Goal: Participate in discussion: Engage in conversation with other users on a specific topic

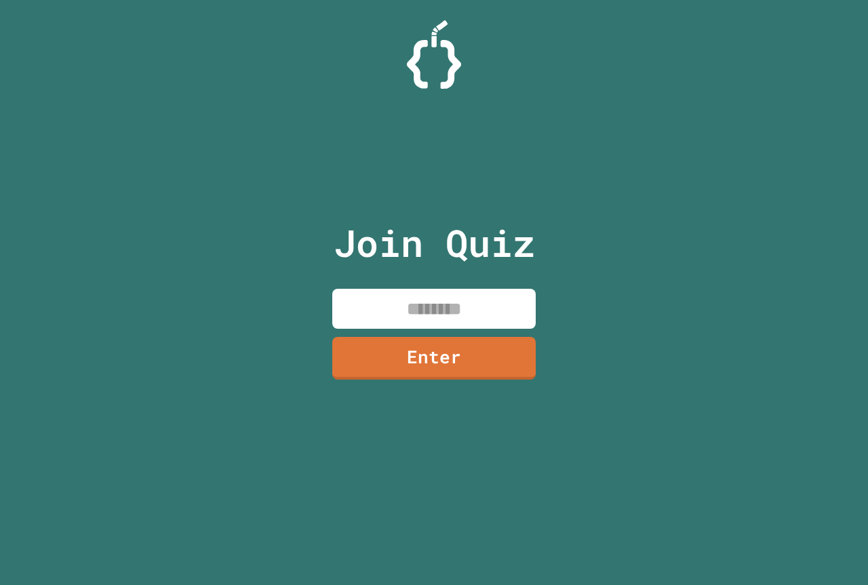
click at [497, 309] on input at bounding box center [433, 309] width 203 height 40
click at [484, 316] on input at bounding box center [433, 309] width 203 height 40
click at [495, 301] on input at bounding box center [433, 309] width 203 height 40
drag, startPoint x: 384, startPoint y: 309, endPoint x: 456, endPoint y: 317, distance: 72.4
click at [456, 317] on input at bounding box center [433, 309] width 203 height 40
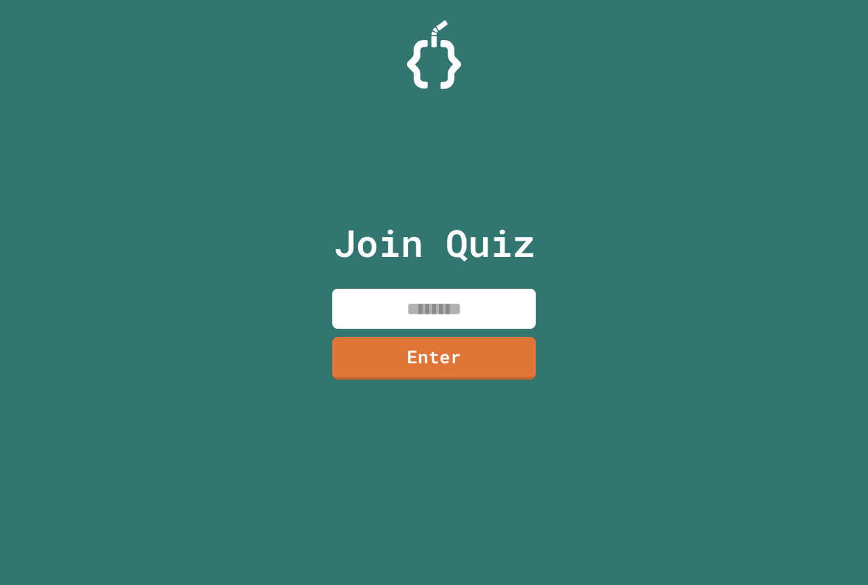
click at [459, 317] on input at bounding box center [433, 309] width 203 height 40
click at [490, 304] on input at bounding box center [433, 309] width 203 height 40
click at [525, 237] on p "Join Quiz" at bounding box center [434, 243] width 201 height 56
click at [514, 244] on p "Join Quiz" at bounding box center [434, 243] width 201 height 56
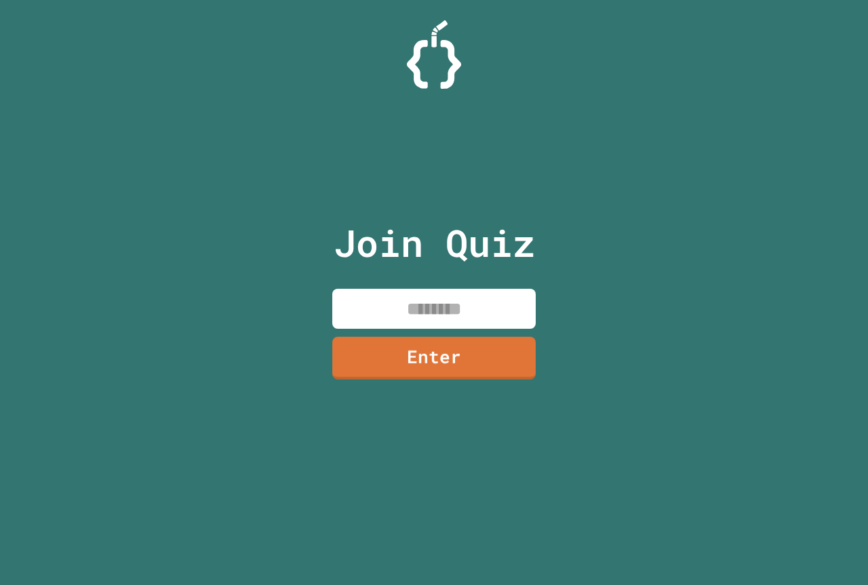
drag, startPoint x: 425, startPoint y: 273, endPoint x: 421, endPoint y: 303, distance: 30.0
click at [422, 292] on div "Join Quiz Enter" at bounding box center [434, 293] width 229 height 518
click at [421, 303] on input at bounding box center [433, 309] width 203 height 40
type input "********"
click at [392, 373] on link "Enter" at bounding box center [434, 356] width 200 height 45
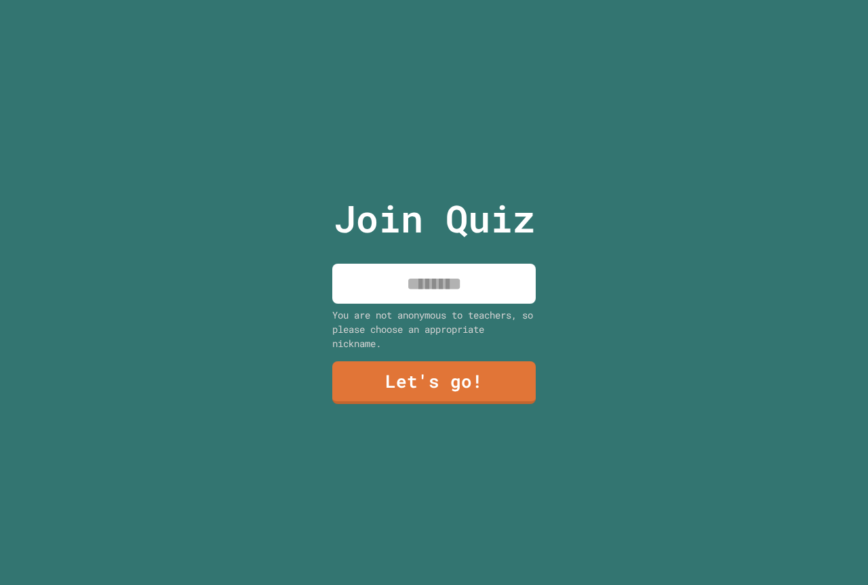
click at [420, 278] on input at bounding box center [433, 284] width 203 height 40
type input "*******"
click at [497, 389] on link "Let's go!" at bounding box center [434, 382] width 199 height 45
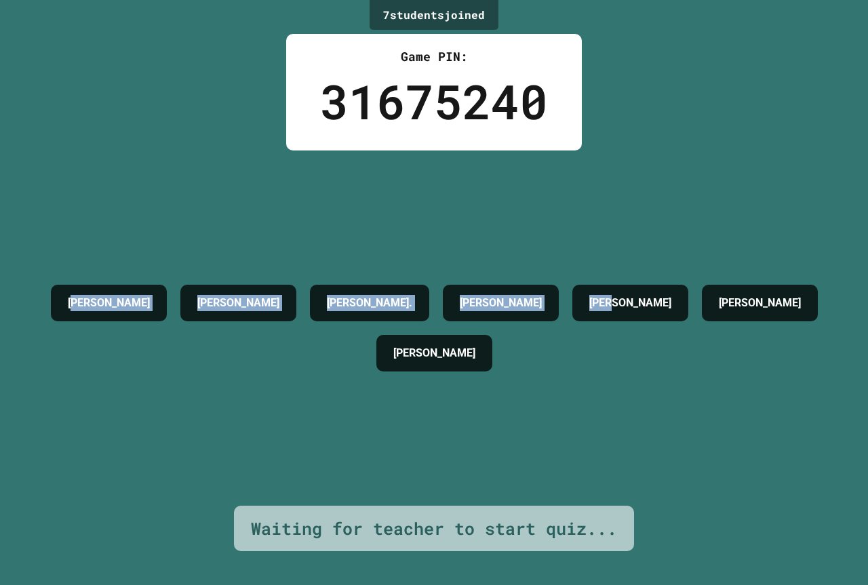
drag, startPoint x: 123, startPoint y: 317, endPoint x: 162, endPoint y: 347, distance: 49.0
click at [162, 347] on div "[PERSON_NAME] [PERSON_NAME] [PERSON_NAME]. [PERSON_NAME] [PERSON_NAME] KINGSTON…" at bounding box center [434, 328] width 800 height 100
click at [124, 415] on div "[PERSON_NAME] [PERSON_NAME] [PERSON_NAME]. [PERSON_NAME] [PERSON_NAME] KINGSTON…" at bounding box center [434, 328] width 800 height 355
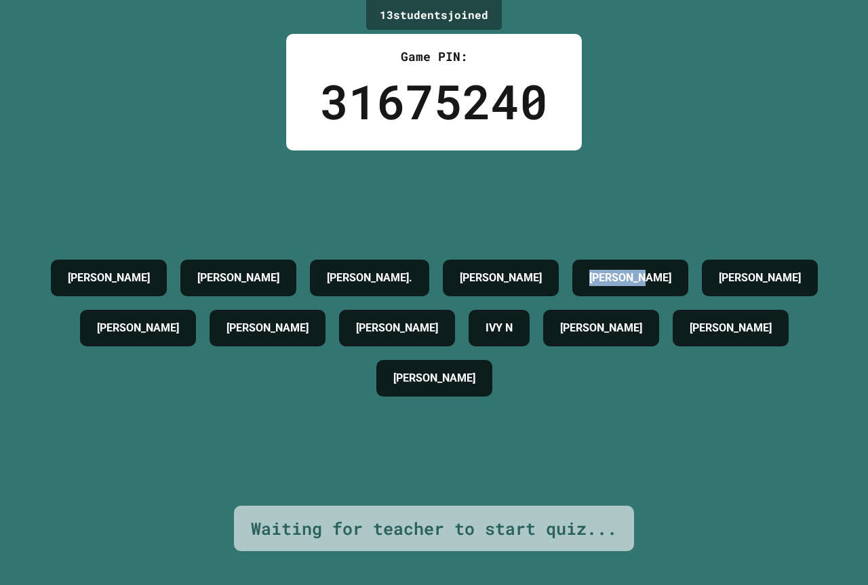
drag, startPoint x: 64, startPoint y: 286, endPoint x: 166, endPoint y: 303, distance: 103.2
click at [572, 296] on div "[PERSON_NAME]" at bounding box center [630, 278] width 116 height 37
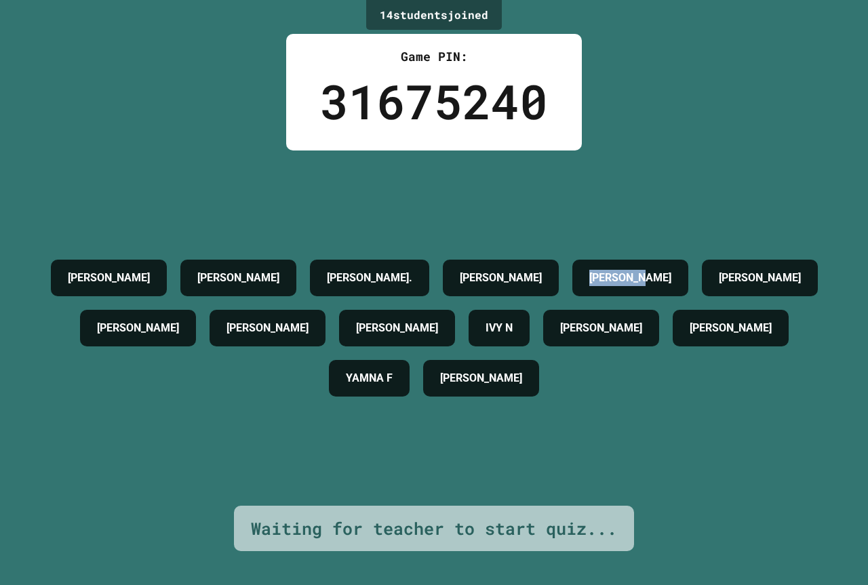
click at [51, 340] on div "[PERSON_NAME] [PERSON_NAME] [PERSON_NAME]. [PERSON_NAME] [PERSON_NAME] [PERSON_…" at bounding box center [434, 328] width 800 height 151
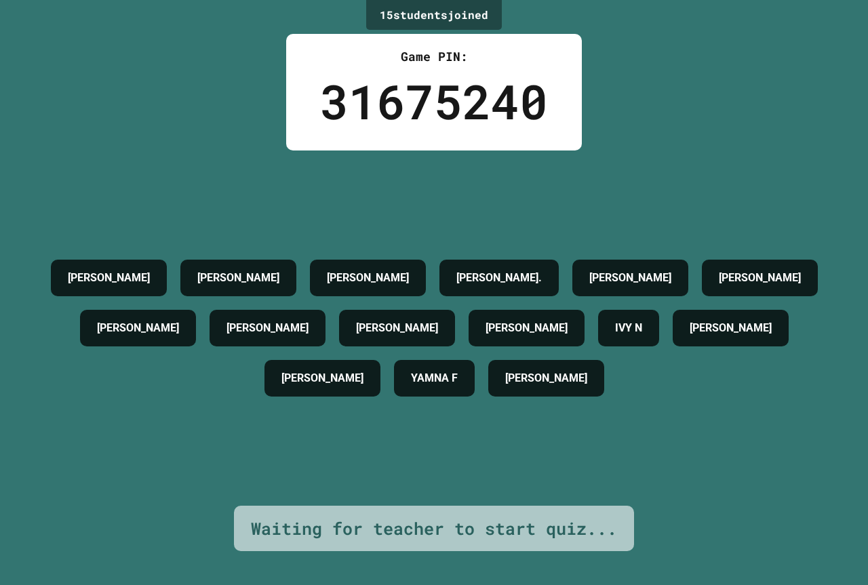
click at [296, 260] on div "[PERSON_NAME]" at bounding box center [238, 278] width 116 height 37
click at [279, 270] on h4 "[PERSON_NAME]" at bounding box center [238, 278] width 82 height 16
drag, startPoint x: 349, startPoint y: 214, endPoint x: 349, endPoint y: 223, distance: 9.5
click at [279, 270] on h4 "[PERSON_NAME]" at bounding box center [238, 278] width 82 height 16
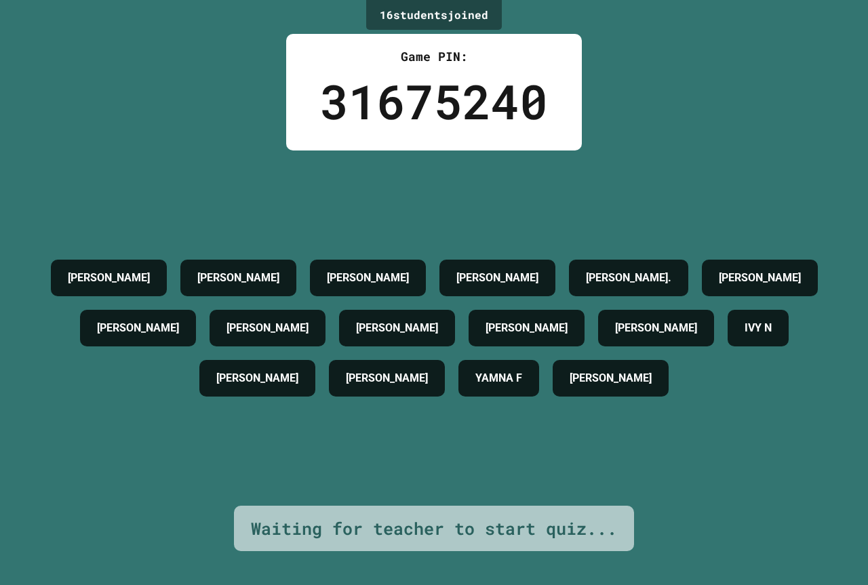
click at [726, 122] on div "16 student s joined Game PIN: 31675240 CAM [PERSON_NAME] [PERSON_NAME] [PERSON_…" at bounding box center [434, 292] width 868 height 585
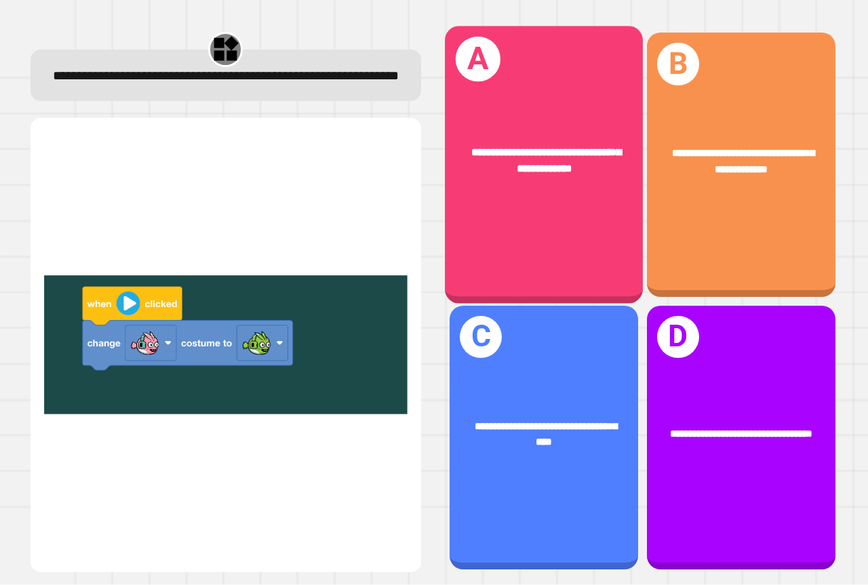
click at [511, 225] on div "**********" at bounding box center [544, 164] width 198 height 277
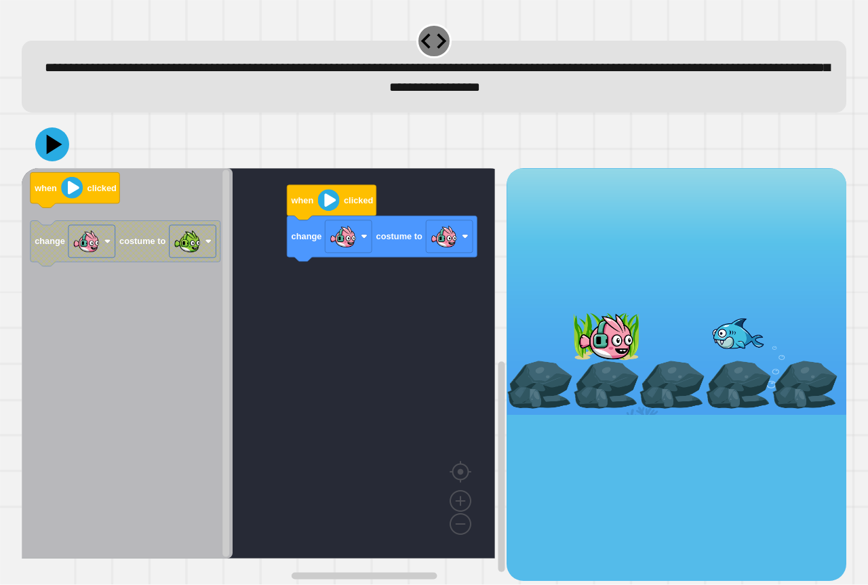
click at [420, 251] on div "change costume to when clicked when clicked change costume to" at bounding box center [264, 374] width 485 height 412
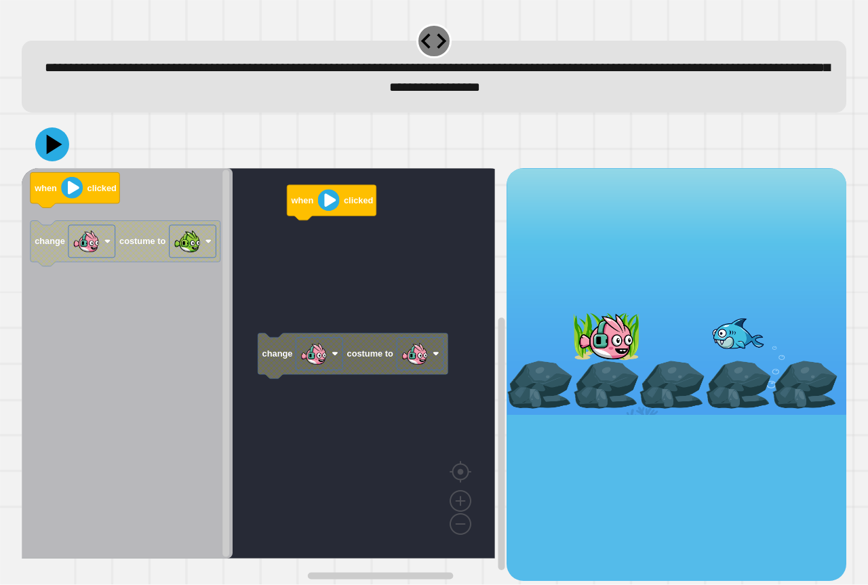
click at [320, 279] on div "when clicked change costume to when clicked change costume to" at bounding box center [264, 374] width 485 height 412
click at [431, 357] on rect "Blockly Workspace" at bounding box center [420, 354] width 47 height 33
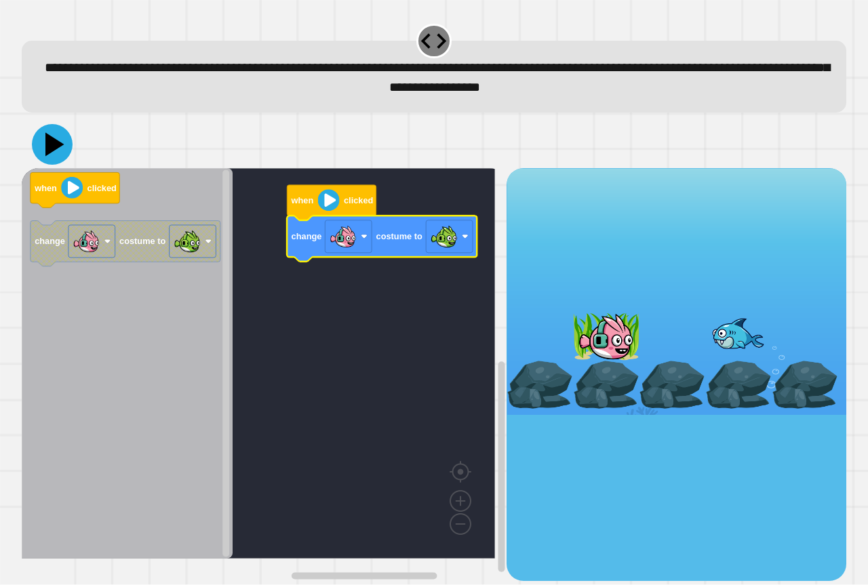
click at [45, 148] on icon at bounding box center [52, 144] width 41 height 41
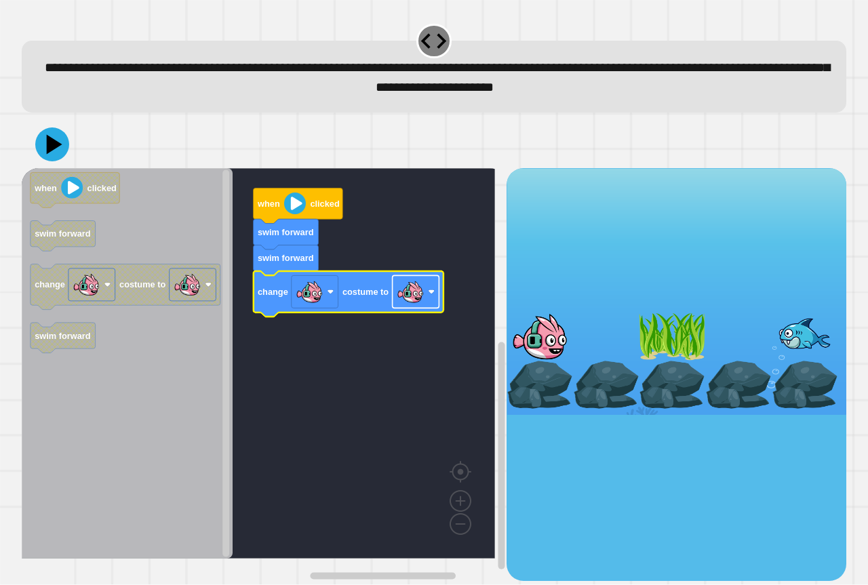
click at [419, 305] on image "Blockly Workspace" at bounding box center [410, 292] width 27 height 27
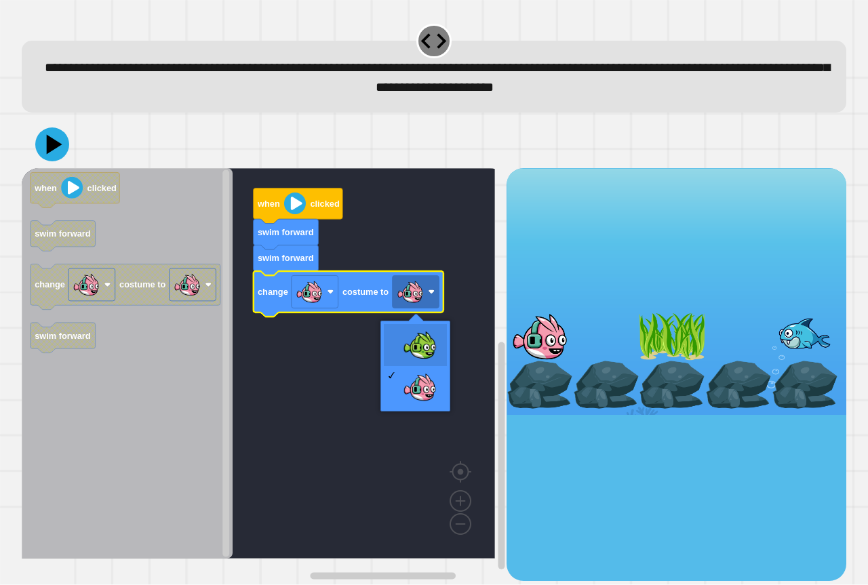
drag, startPoint x: 412, startPoint y: 337, endPoint x: 267, endPoint y: 317, distance: 146.5
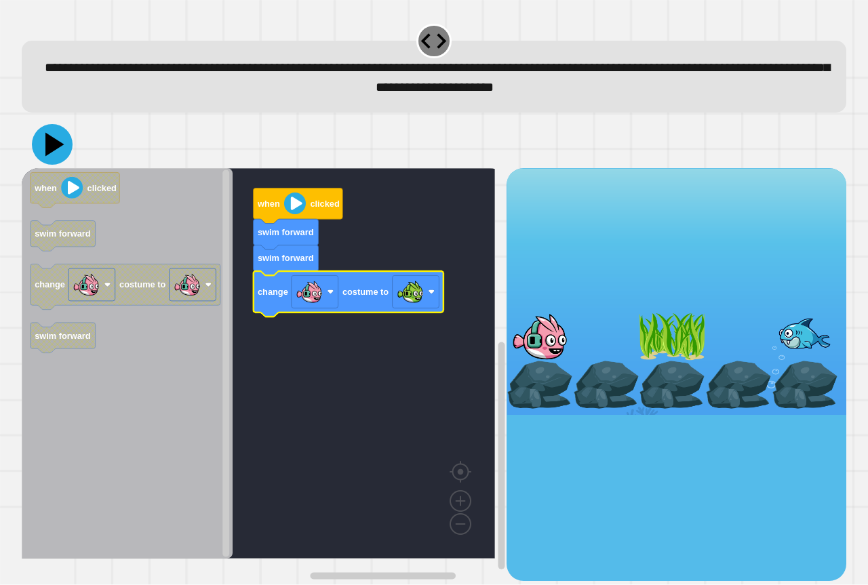
click at [60, 140] on icon at bounding box center [52, 144] width 41 height 41
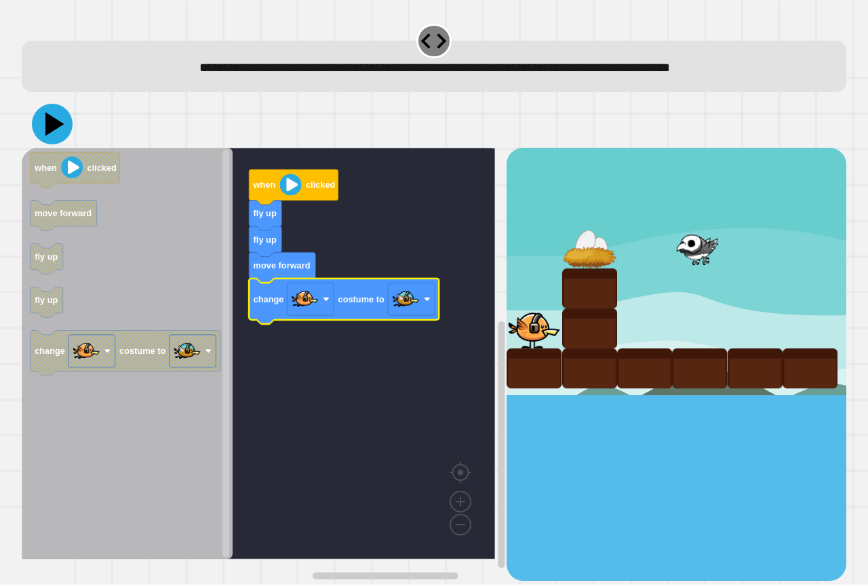
click at [52, 112] on icon at bounding box center [52, 124] width 41 height 41
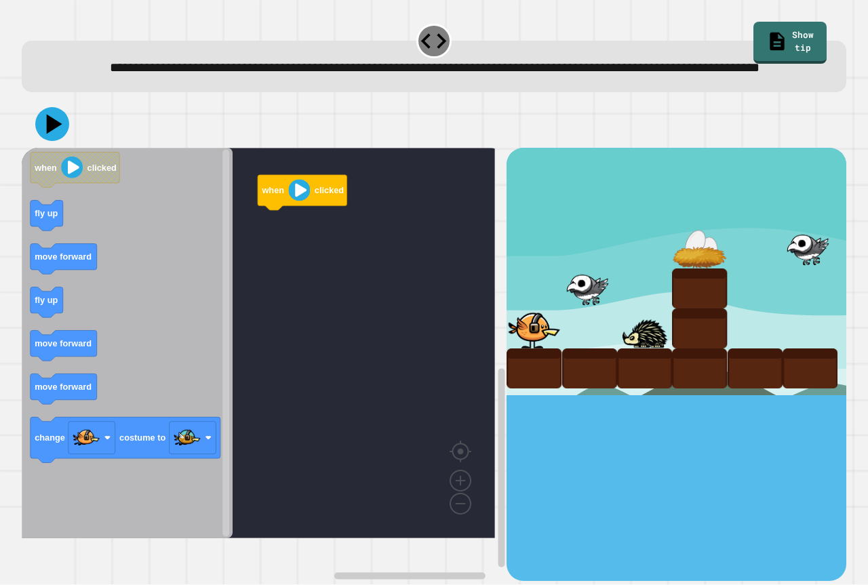
click at [111, 257] on icon "Blockly Workspace" at bounding box center [127, 343] width 211 height 391
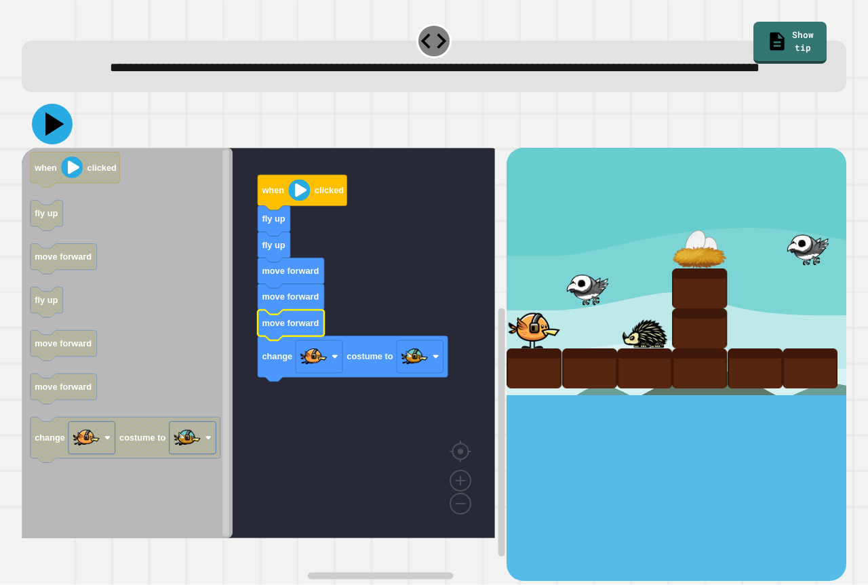
click at [51, 136] on icon at bounding box center [54, 125] width 19 height 24
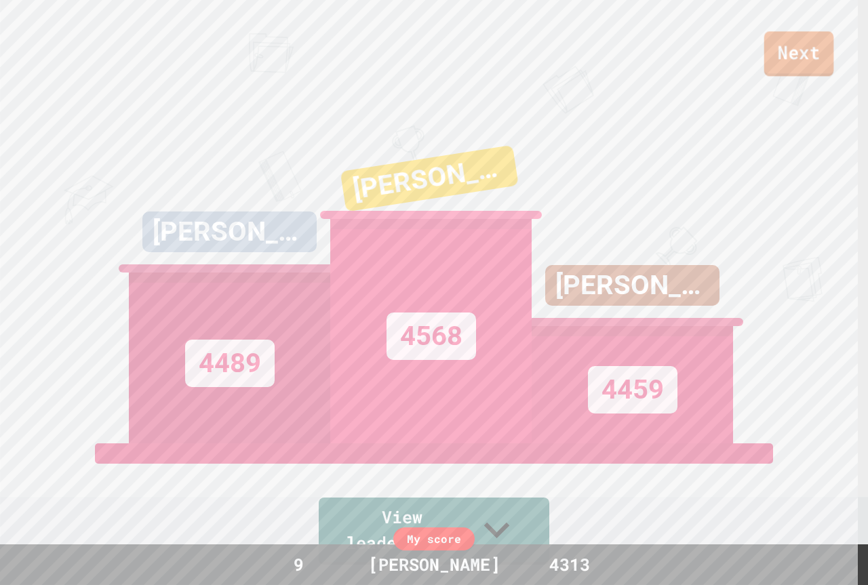
click at [800, 58] on link "Next" at bounding box center [799, 53] width 70 height 45
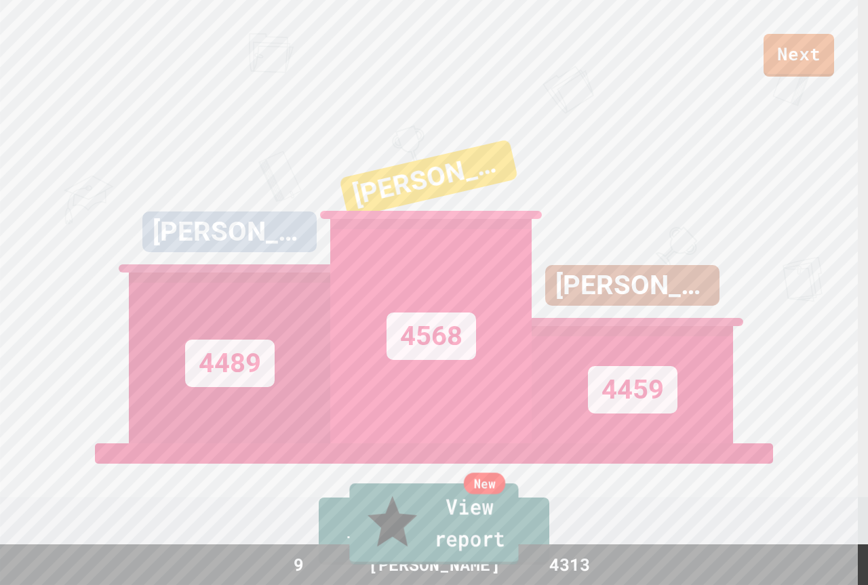
click at [442, 540] on link "New View report" at bounding box center [433, 524] width 169 height 81
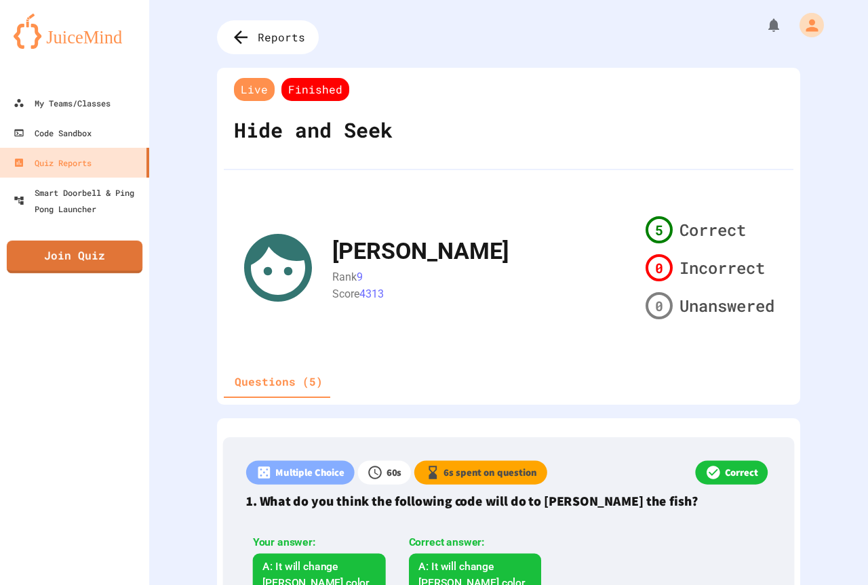
click at [92, 273] on div "My Teams/Classes Code Sandbox Quiz Reports Smart Doorbell & Ping Pong Launcher …" at bounding box center [74, 292] width 149 height 585
click at [83, 256] on link "Join Quiz" at bounding box center [74, 254] width 115 height 34
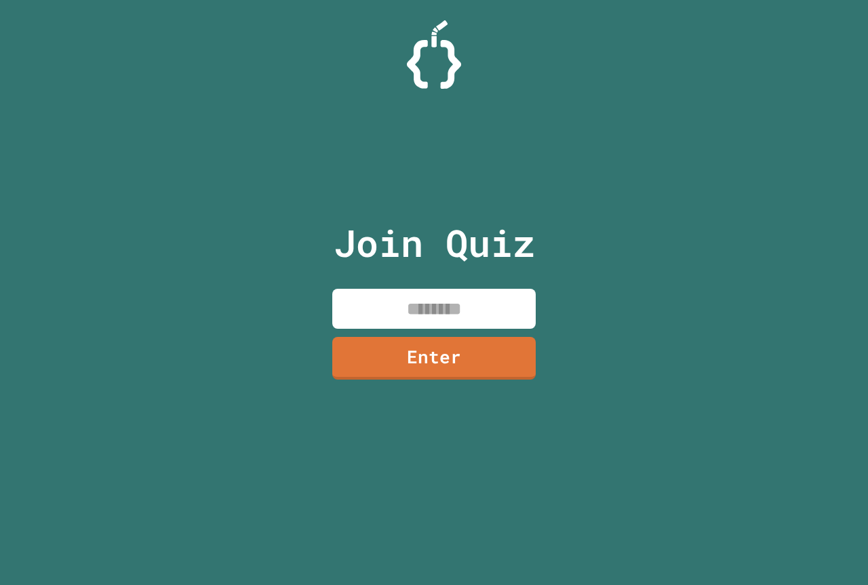
click at [375, 313] on input at bounding box center [433, 309] width 203 height 40
type input "********"
click at [366, 369] on link "Enter" at bounding box center [433, 356] width 197 height 45
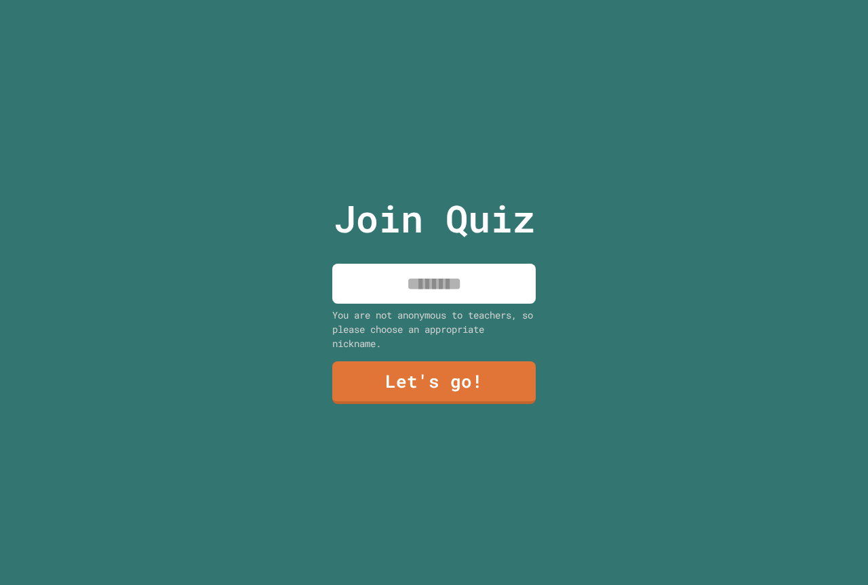
click at [448, 283] on input at bounding box center [433, 284] width 203 height 40
click at [448, 282] on input "******" at bounding box center [433, 284] width 203 height 40
type input "*******"
click at [452, 363] on link "Let's go!" at bounding box center [435, 382] width 206 height 45
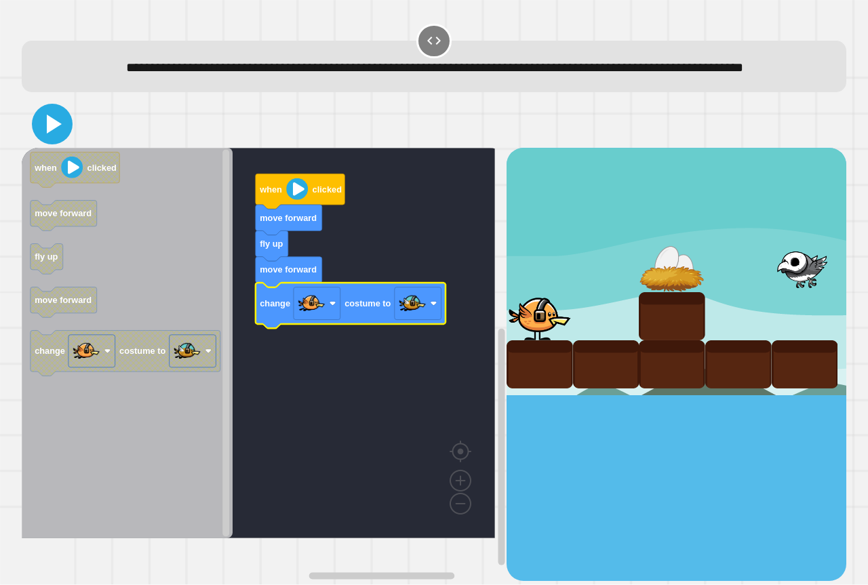
click at [41, 140] on icon at bounding box center [52, 124] width 33 height 33
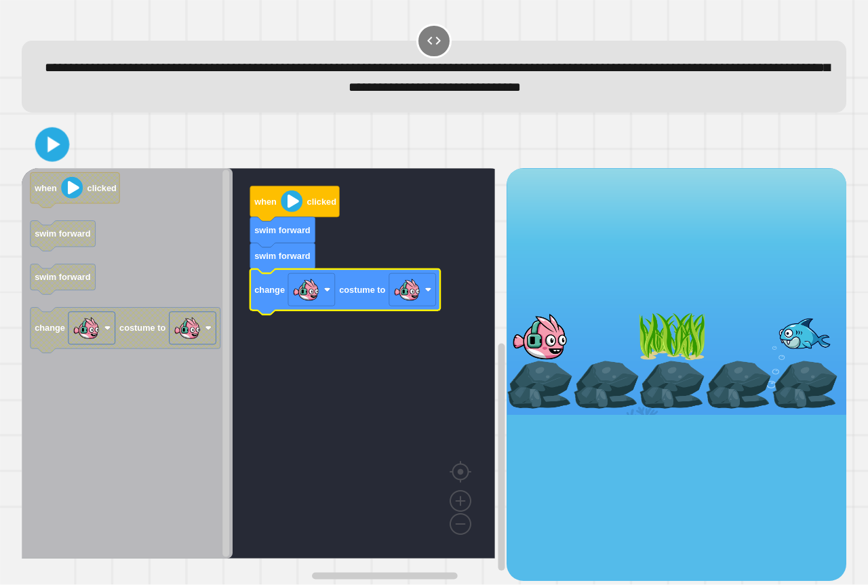
click at [41, 134] on icon at bounding box center [53, 145] width 28 height 28
click at [61, 153] on icon at bounding box center [52, 144] width 33 height 33
click at [54, 146] on icon at bounding box center [54, 144] width 15 height 19
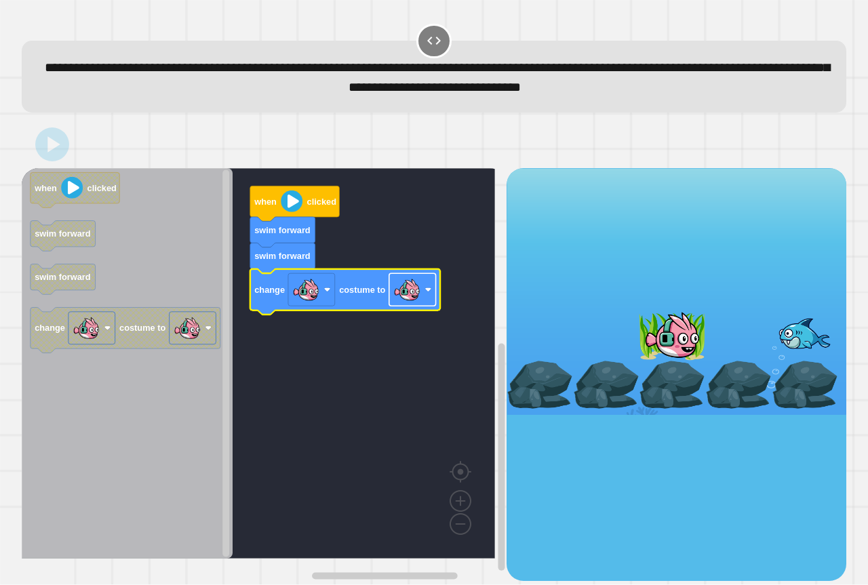
click at [397, 290] on image "Blockly Workspace" at bounding box center [406, 290] width 27 height 27
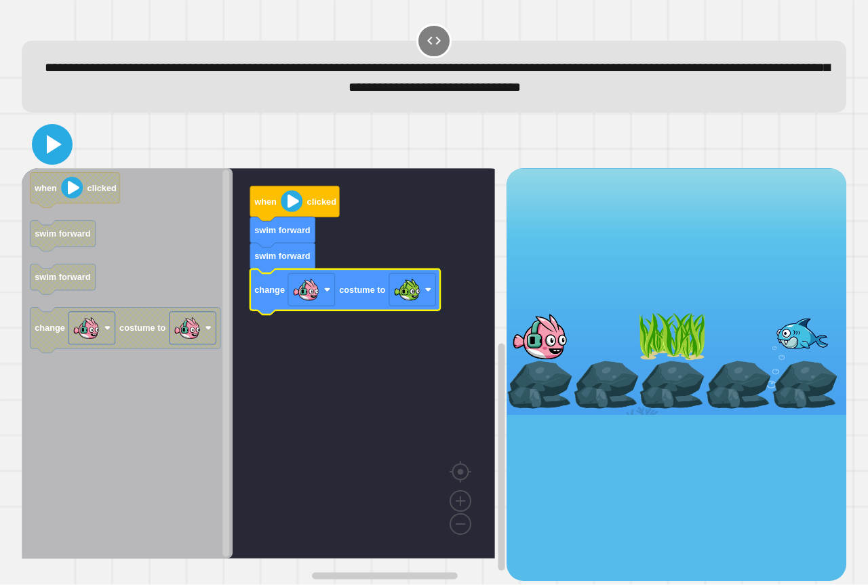
click at [56, 150] on icon at bounding box center [54, 144] width 15 height 19
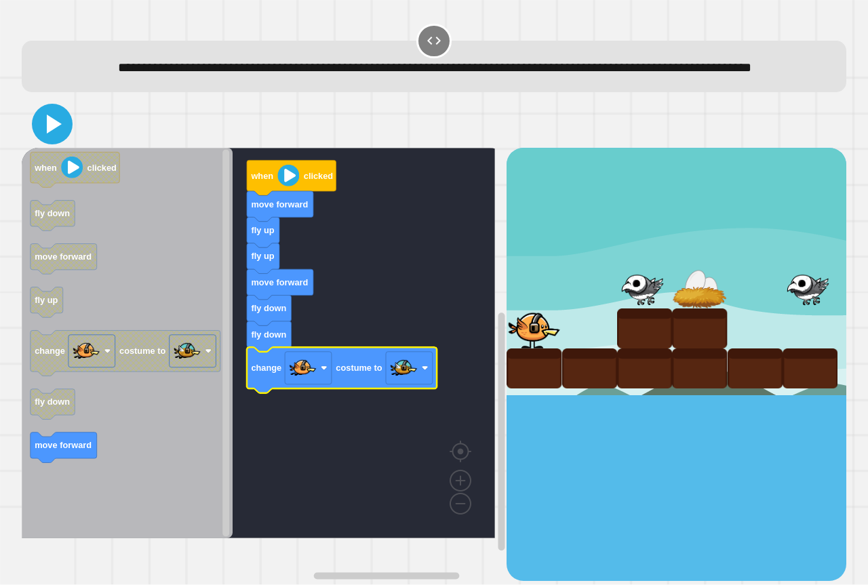
drag, startPoint x: 50, startPoint y: 130, endPoint x: 51, endPoint y: 139, distance: 8.8
click at [51, 139] on icon at bounding box center [52, 124] width 33 height 33
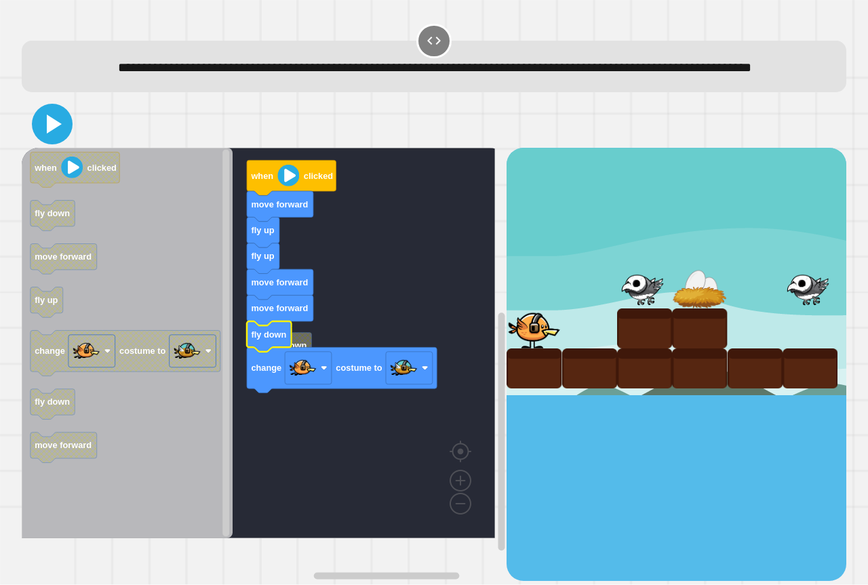
click at [62, 140] on icon at bounding box center [52, 124] width 33 height 33
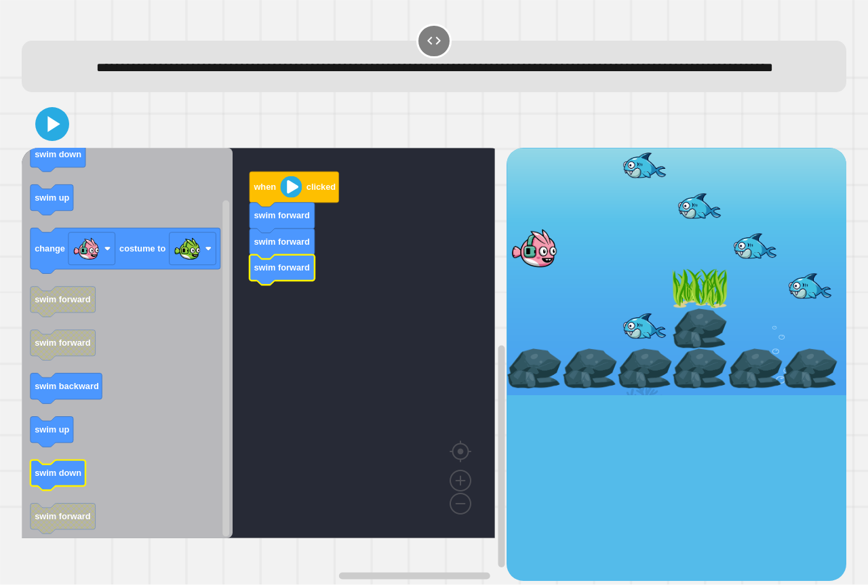
click at [279, 322] on div "when clicked swim forward swim forward swim forward when clicked swim down swim…" at bounding box center [264, 364] width 485 height 433
click at [267, 370] on div "when clicked swim forward swim forward swim forward swim down when clicked swim…" at bounding box center [264, 364] width 485 height 433
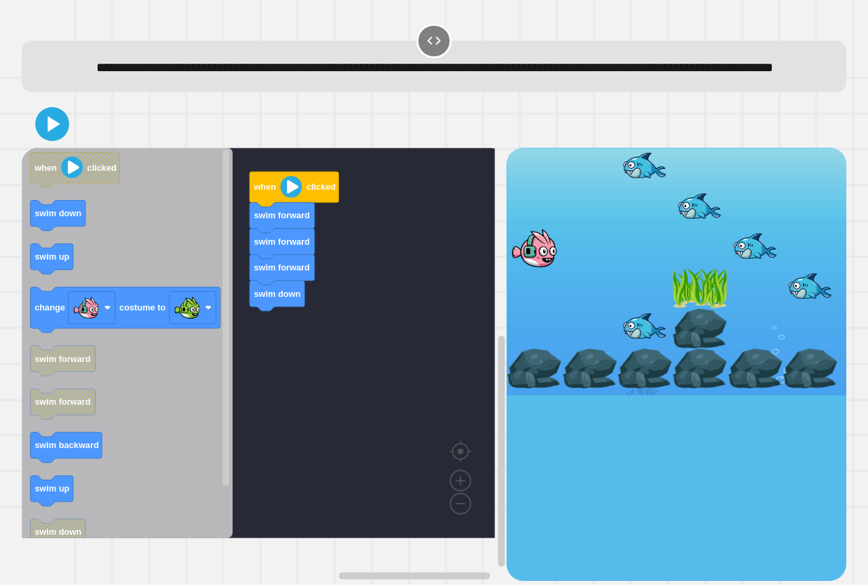
click at [221, 347] on div "when clicked swim forward swim forward swim forward swim down when clicked swim…" at bounding box center [264, 364] width 485 height 433
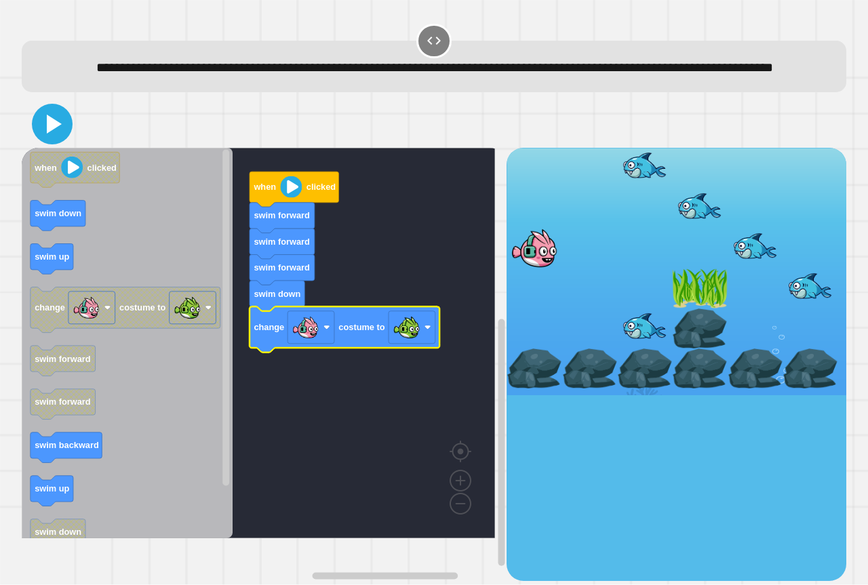
click at [47, 140] on icon at bounding box center [52, 124] width 33 height 33
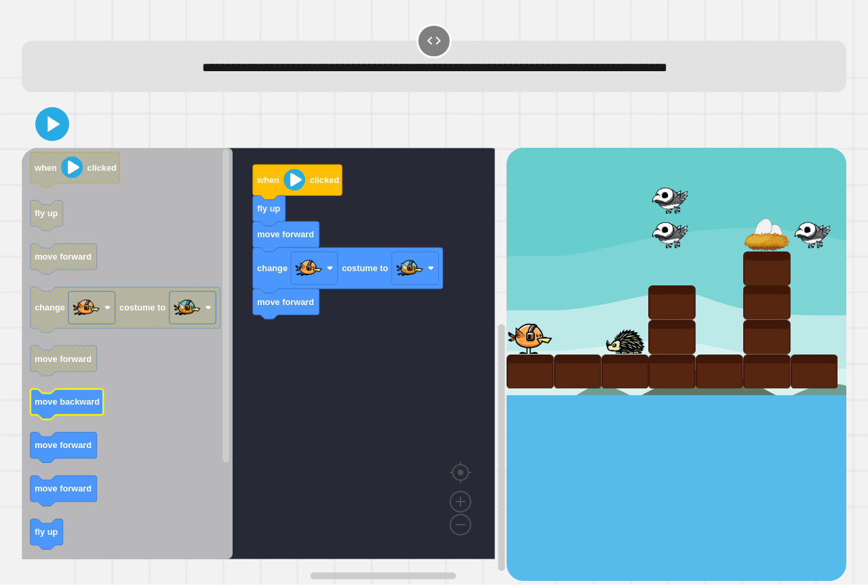
click at [95, 402] on text "move backward" at bounding box center [67, 402] width 65 height 10
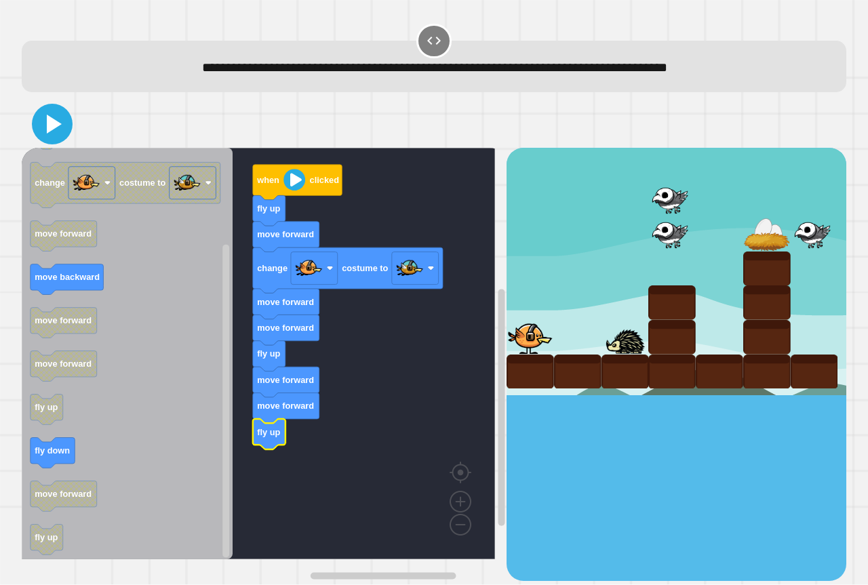
click at [65, 132] on icon at bounding box center [52, 124] width 33 height 33
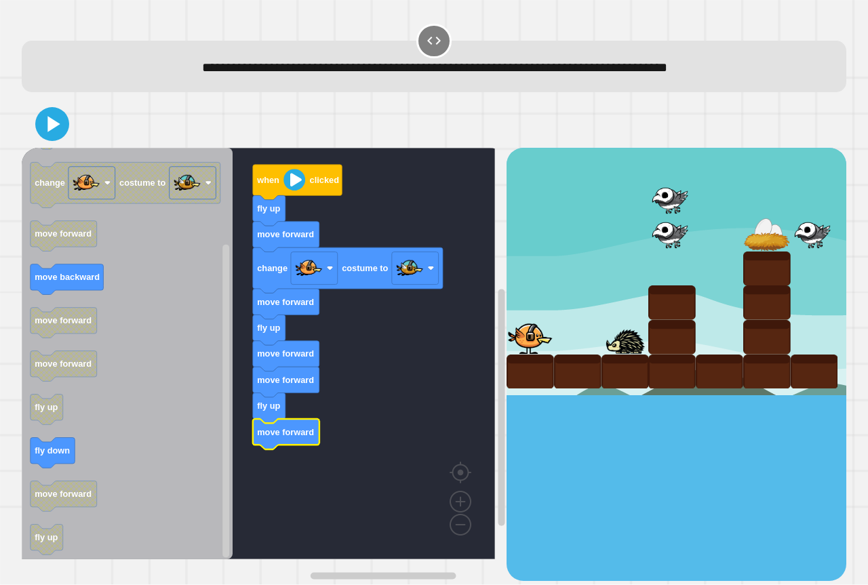
click at [35, 139] on div at bounding box center [434, 123] width 825 height 47
click at [39, 137] on icon at bounding box center [52, 124] width 33 height 33
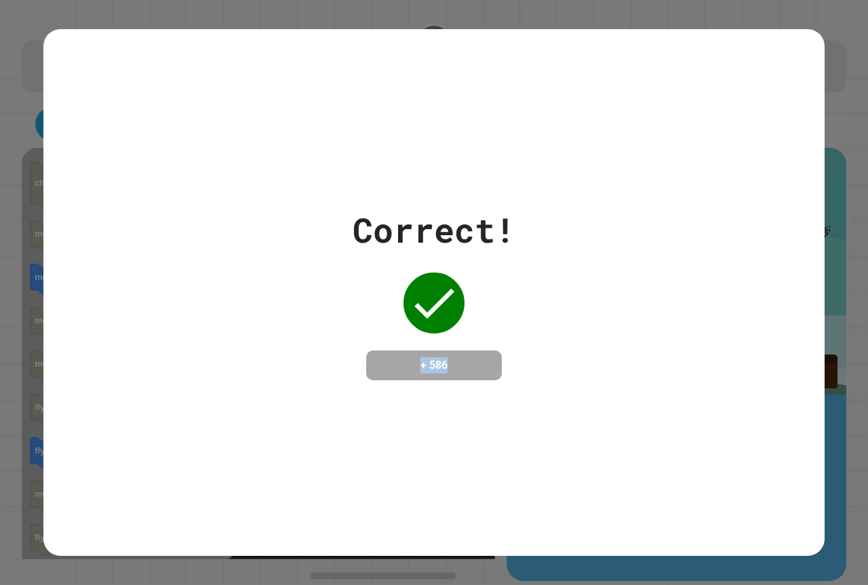
drag, startPoint x: 397, startPoint y: 357, endPoint x: 478, endPoint y: 367, distance: 81.3
click at [467, 368] on h4 "+ 586" at bounding box center [434, 365] width 109 height 16
click at [497, 296] on div "Correct! + 586" at bounding box center [434, 293] width 163 height 176
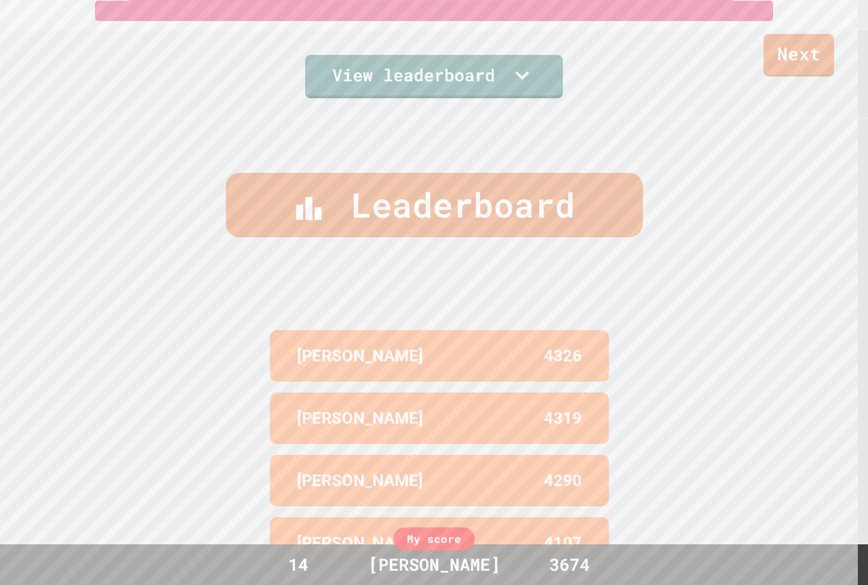
scroll to position [387, 0]
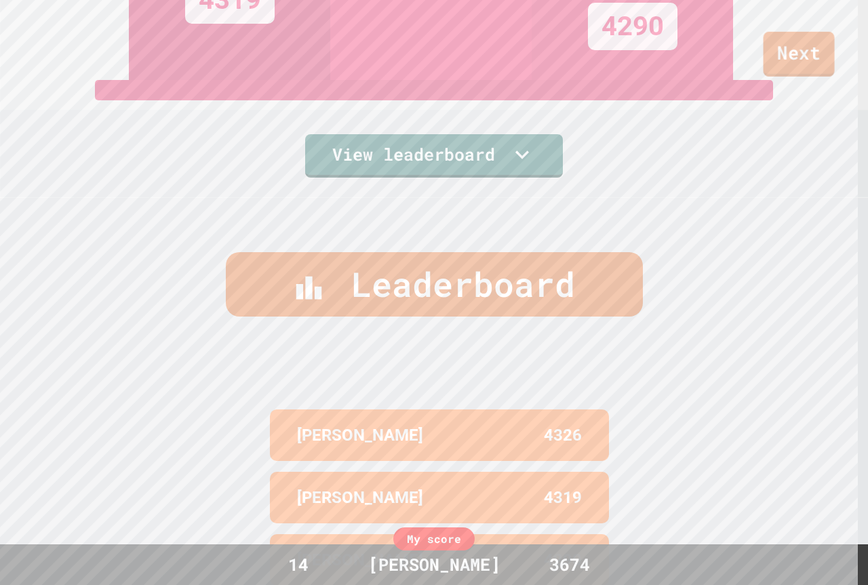
click at [807, 45] on link "Next" at bounding box center [799, 54] width 71 height 45
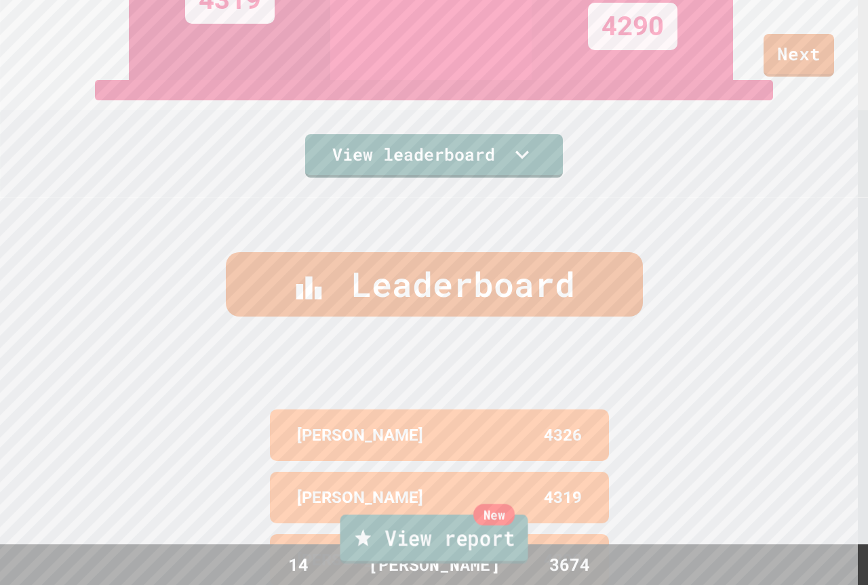
click at [397, 532] on link "New View report" at bounding box center [435, 539] width 188 height 49
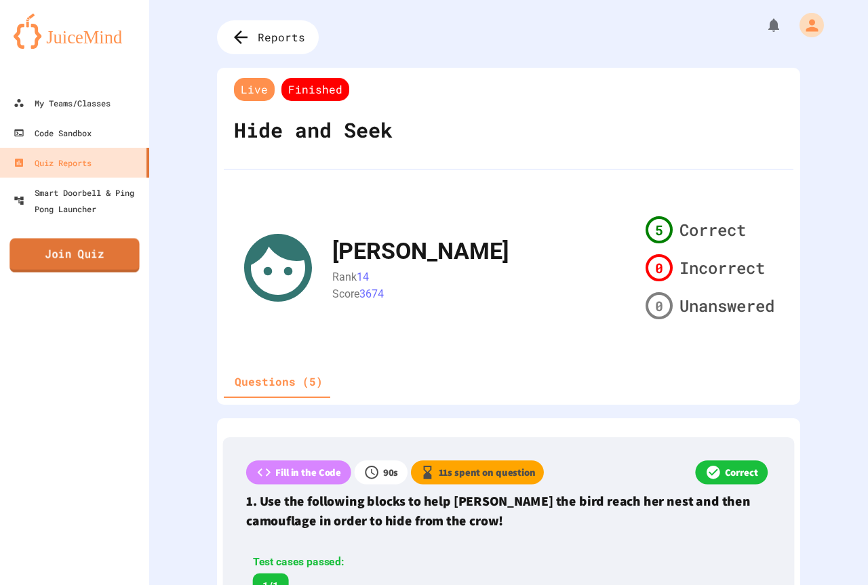
click at [80, 243] on link "Join Quiz" at bounding box center [74, 256] width 130 height 34
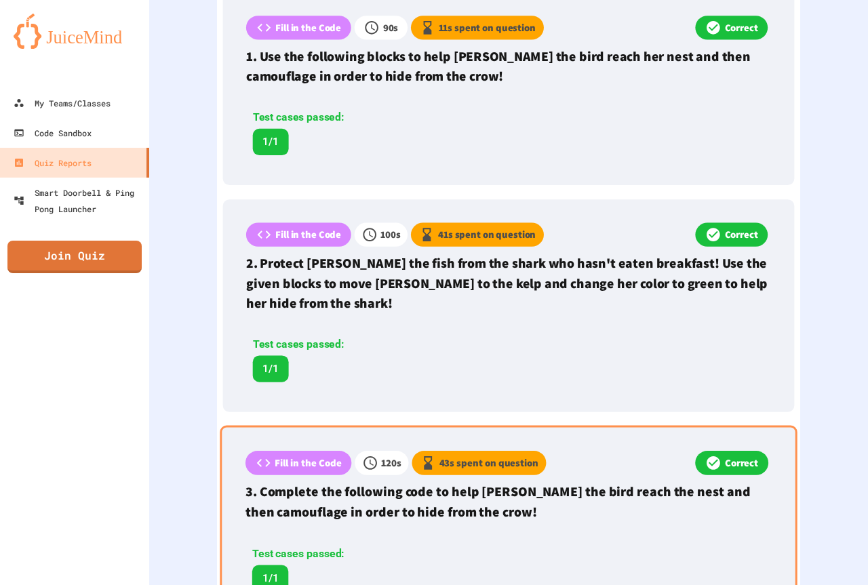
scroll to position [475, 0]
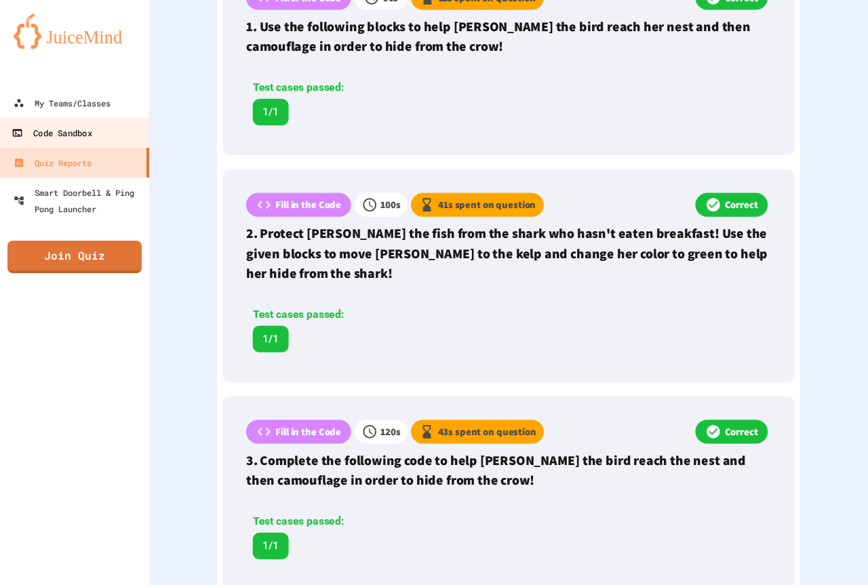
click at [36, 134] on div "Code Sandbox" at bounding box center [52, 133] width 80 height 17
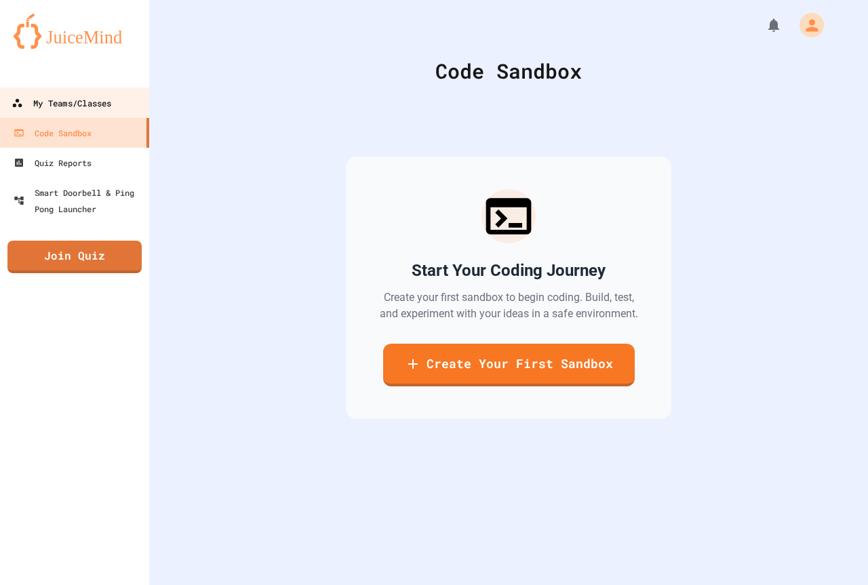
click at [52, 103] on div "My Teams/Classes" at bounding box center [62, 103] width 100 height 17
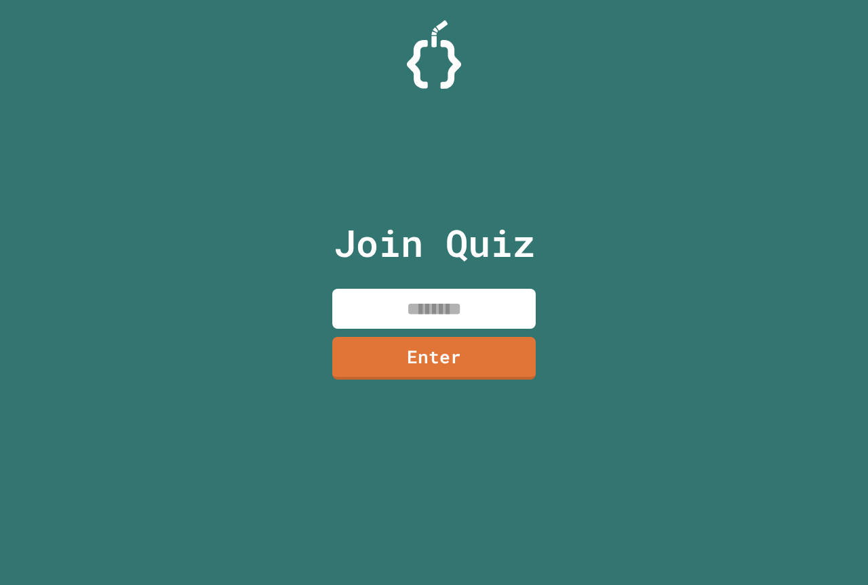
click at [483, 313] on input at bounding box center [433, 309] width 203 height 40
type input "********"
click at [412, 367] on link "Enter" at bounding box center [435, 357] width 210 height 45
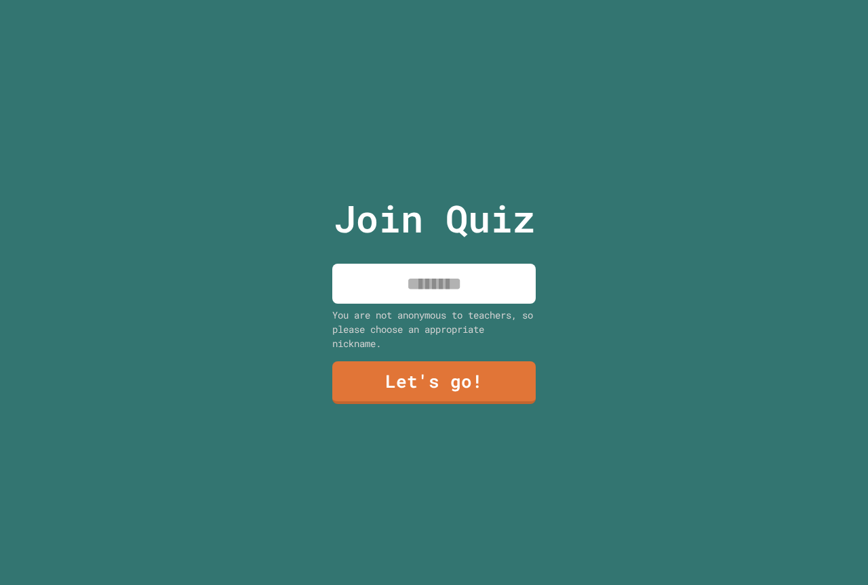
drag, startPoint x: 387, startPoint y: 286, endPoint x: 393, endPoint y: 279, distance: 9.1
click at [393, 279] on input at bounding box center [433, 284] width 203 height 40
click at [408, 286] on input "******" at bounding box center [433, 284] width 203 height 40
type input "*******"
click at [419, 385] on link "Let's go!" at bounding box center [433, 382] width 207 height 45
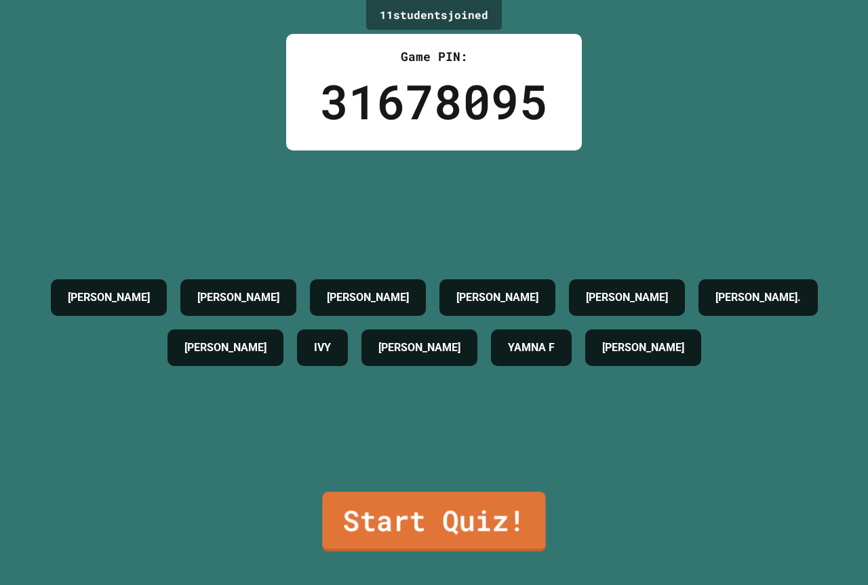
click at [429, 492] on link "Start Quiz!" at bounding box center [433, 522] width 223 height 60
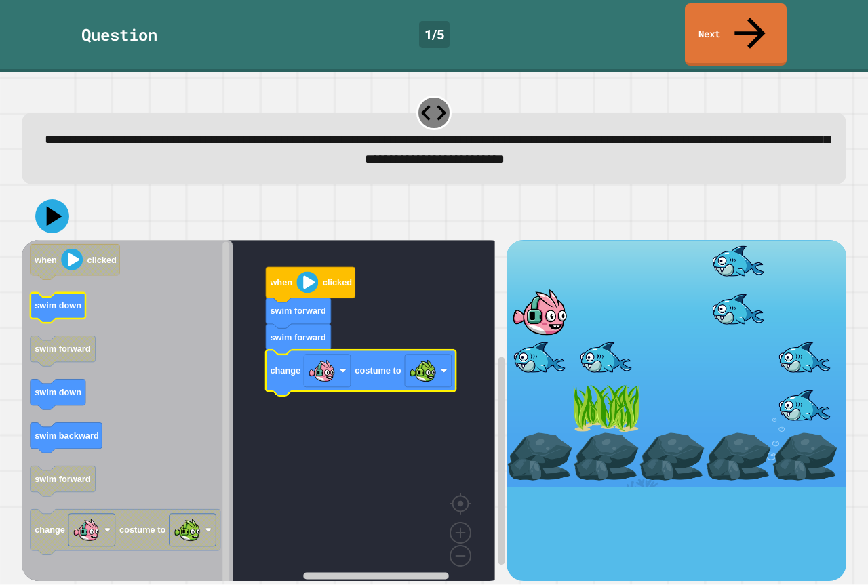
click at [75, 267] on icon "when clicked swim down swim forward swim down swim backward swim forward change…" at bounding box center [127, 415] width 211 height 351
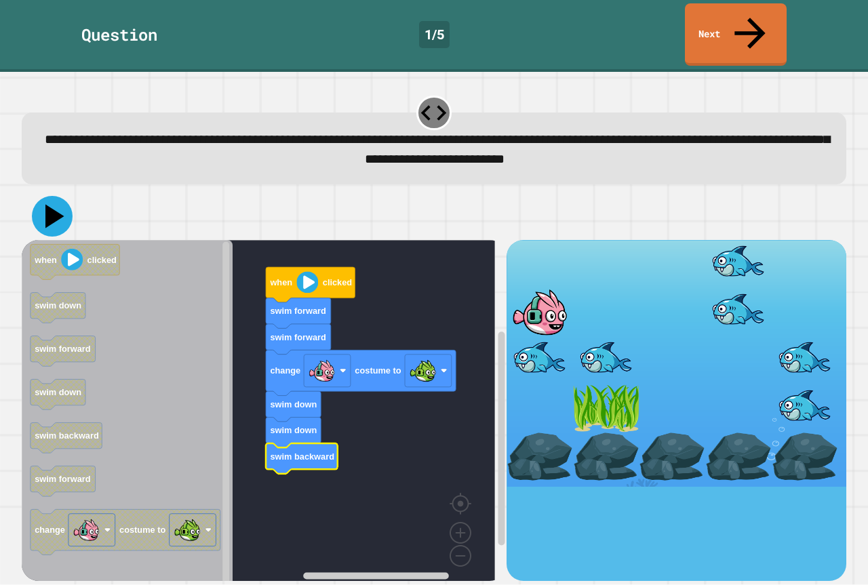
click at [62, 196] on icon at bounding box center [52, 216] width 41 height 41
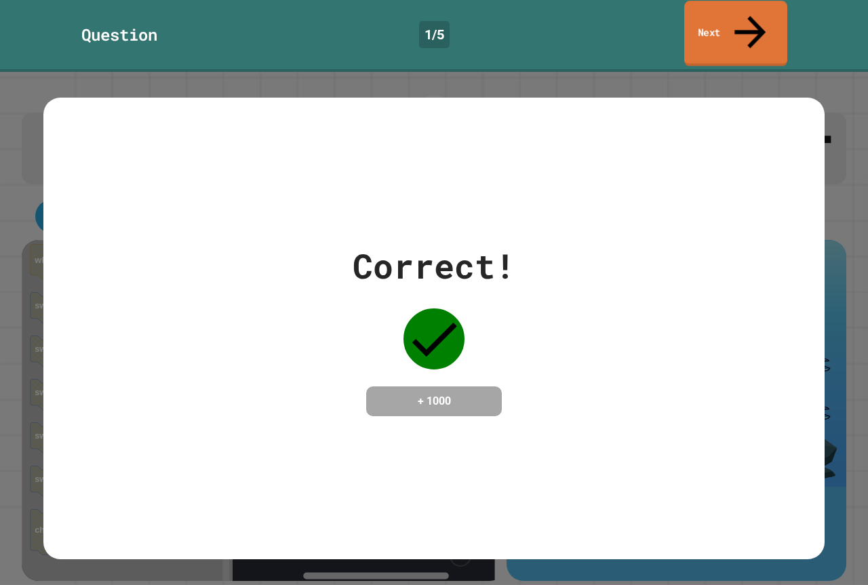
click at [752, 12] on icon at bounding box center [750, 32] width 47 height 48
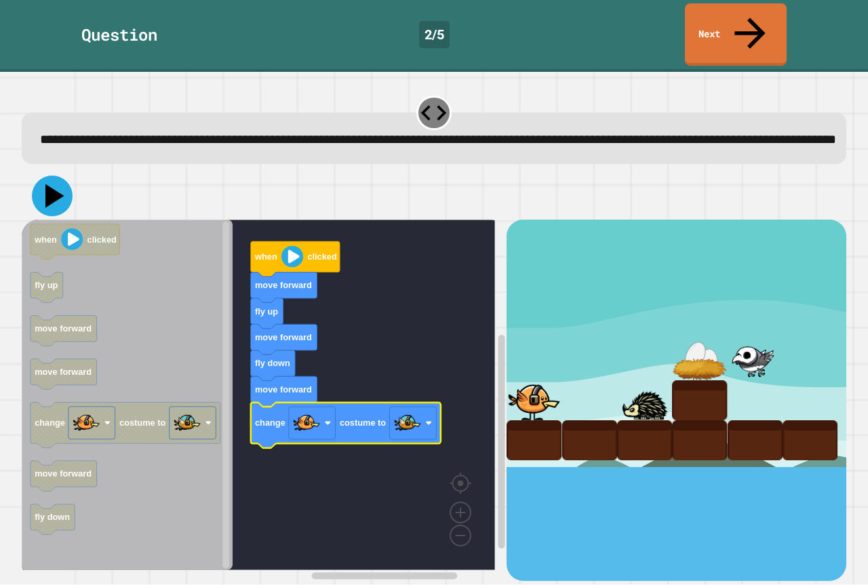
click at [64, 199] on icon at bounding box center [52, 196] width 41 height 41
click at [45, 181] on icon at bounding box center [52, 196] width 41 height 41
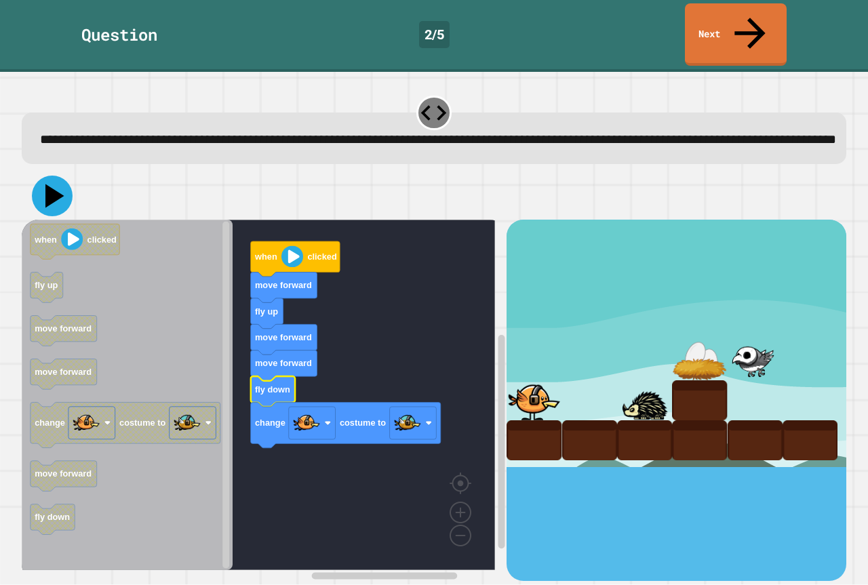
click at [36, 183] on button at bounding box center [52, 196] width 41 height 41
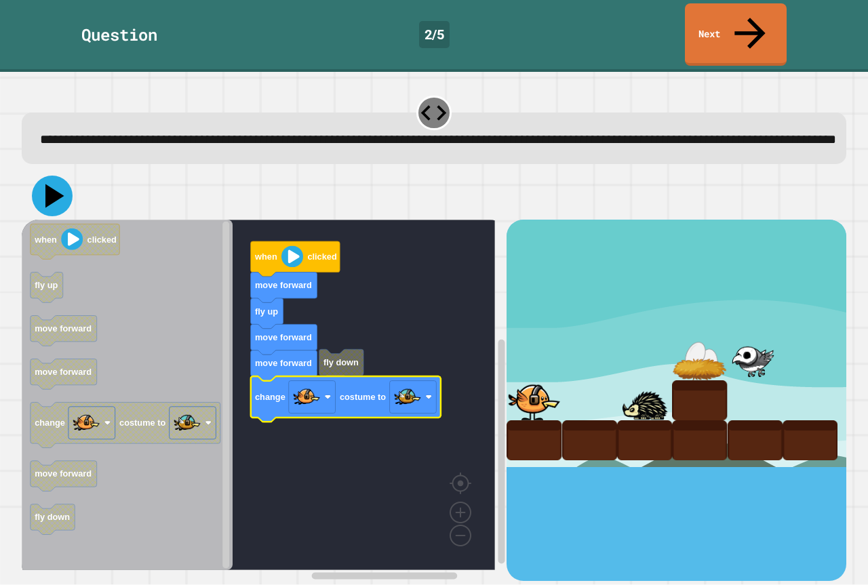
click at [52, 194] on icon at bounding box center [52, 196] width 41 height 41
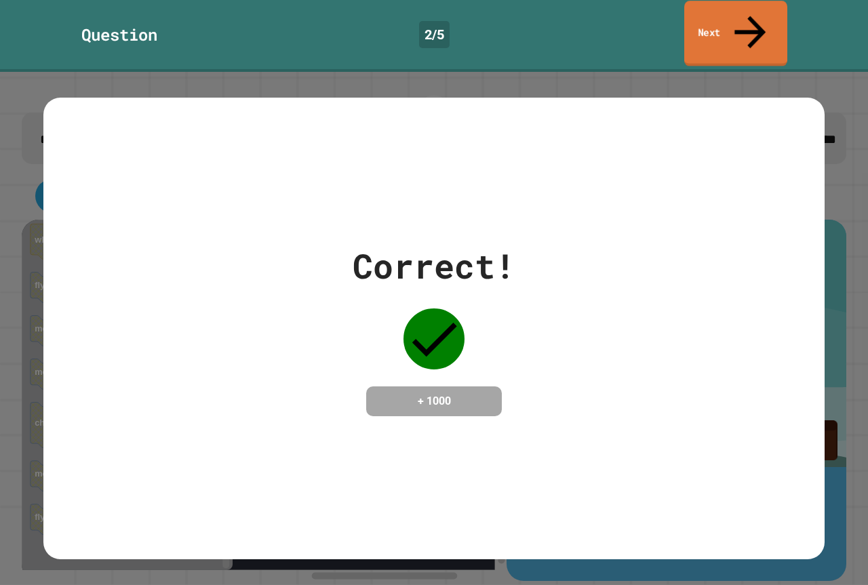
click at [772, 12] on link "Next" at bounding box center [735, 34] width 103 height 66
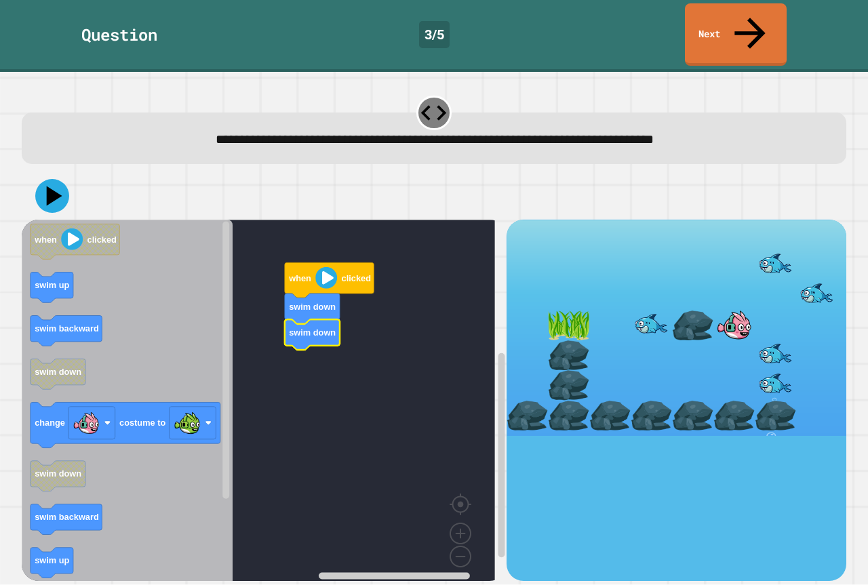
click at [83, 494] on icon "when clicked swim up swim backward swim down change costume to swim down swim b…" at bounding box center [127, 406] width 211 height 372
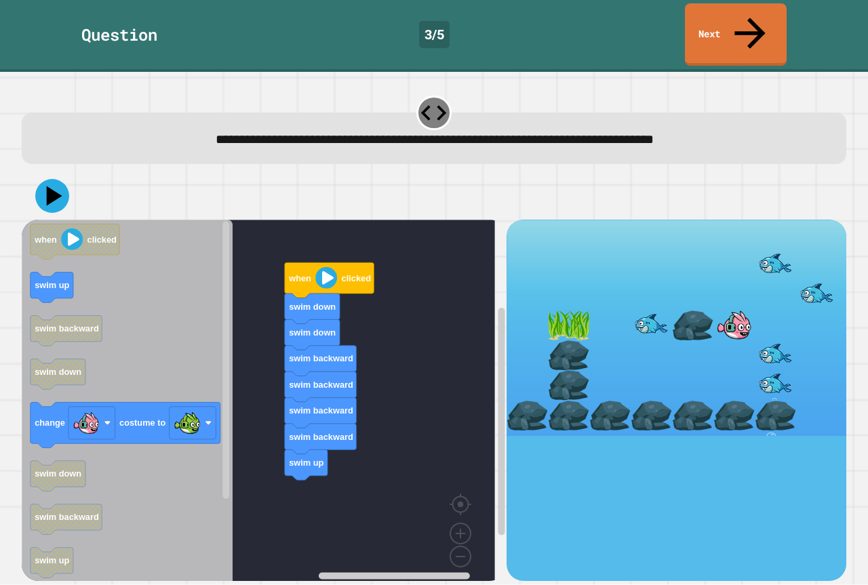
click at [137, 368] on icon "when clicked swim up swim backward swim down change costume to swim down swim b…" at bounding box center [127, 406] width 211 height 372
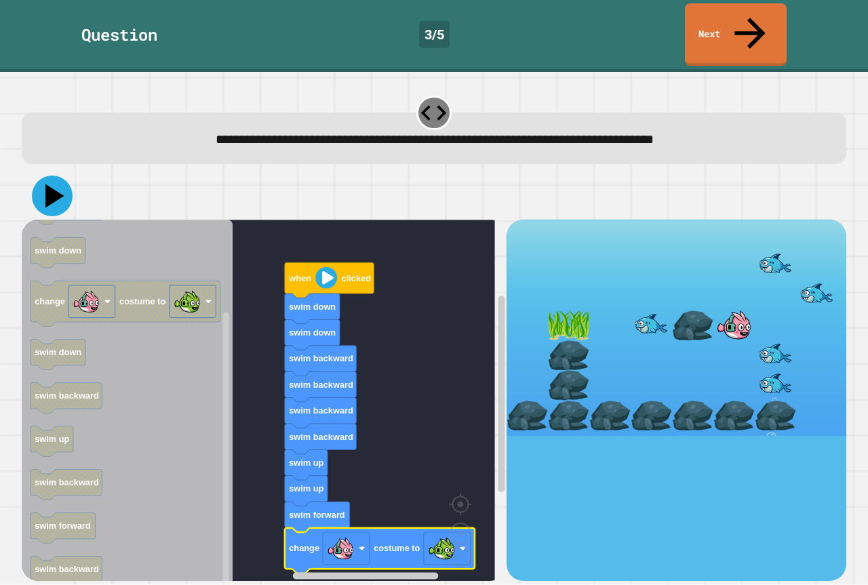
click at [52, 185] on icon at bounding box center [54, 197] width 19 height 24
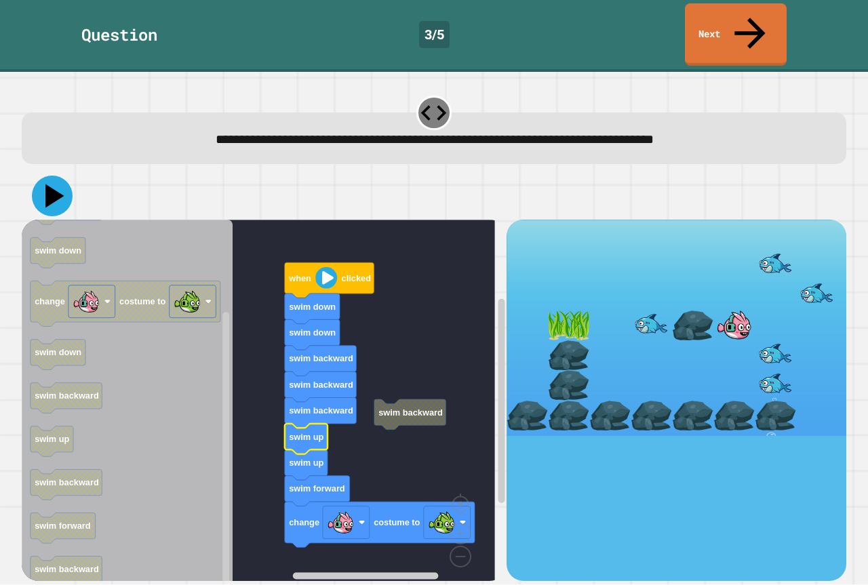
click at [62, 176] on icon at bounding box center [52, 196] width 41 height 41
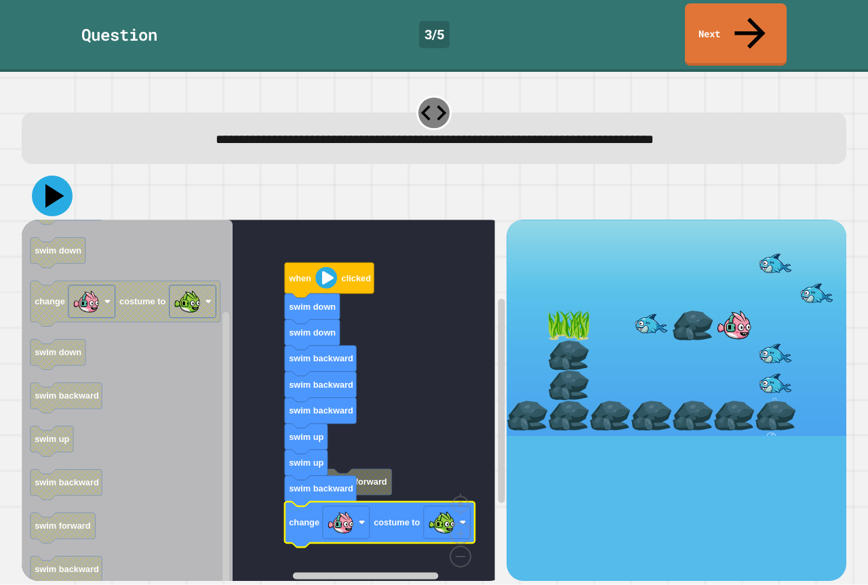
click at [56, 185] on icon at bounding box center [54, 197] width 19 height 24
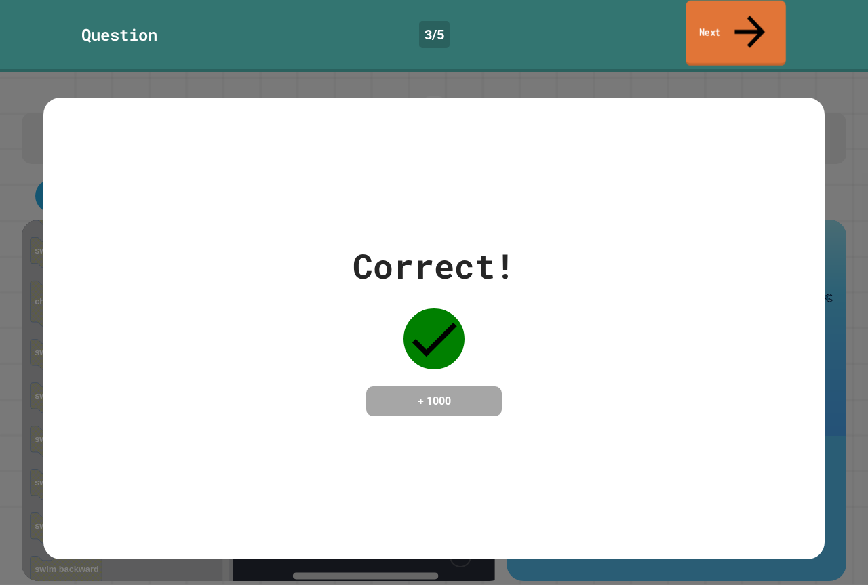
click at [760, 7] on link "Next" at bounding box center [736, 34] width 100 height 66
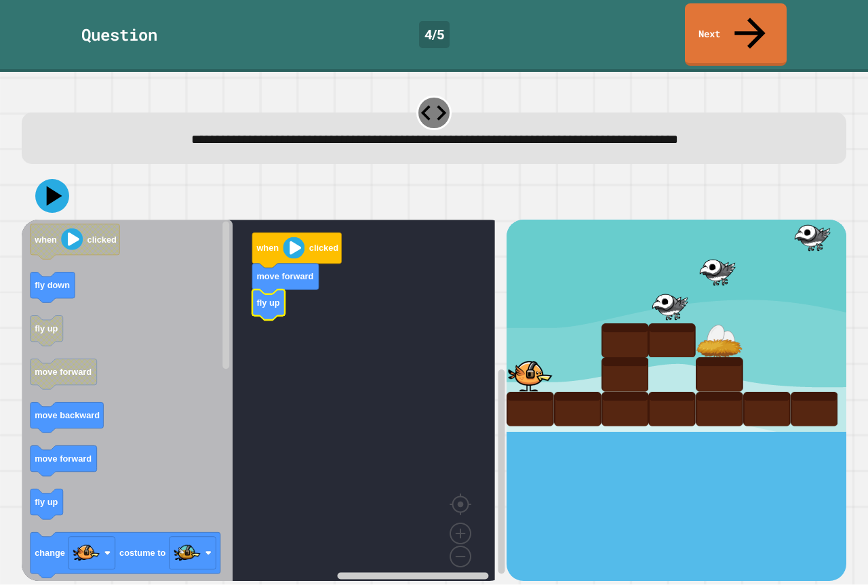
click at [29, 461] on icon "Blockly Workspace" at bounding box center [127, 406] width 211 height 372
click at [29, 478] on icon "Blockly Workspace" at bounding box center [127, 406] width 211 height 372
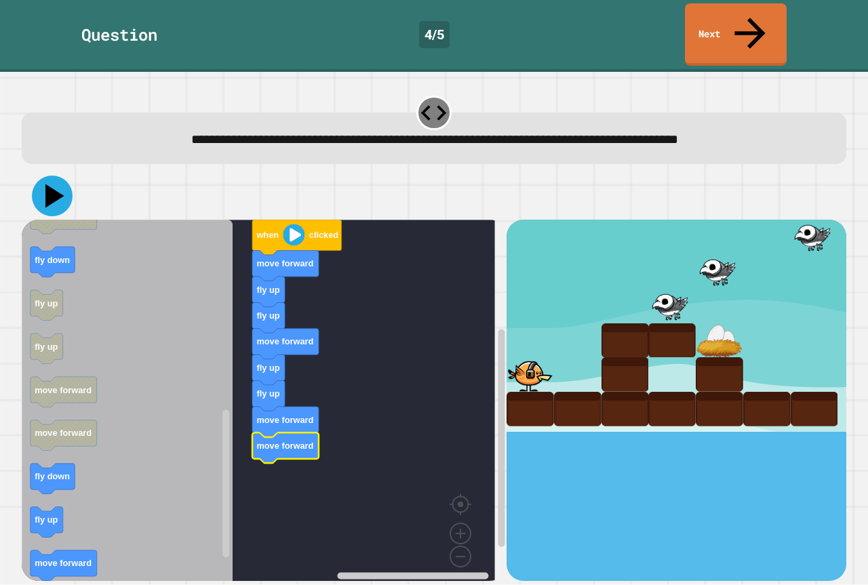
click at [47, 185] on icon at bounding box center [54, 197] width 19 height 24
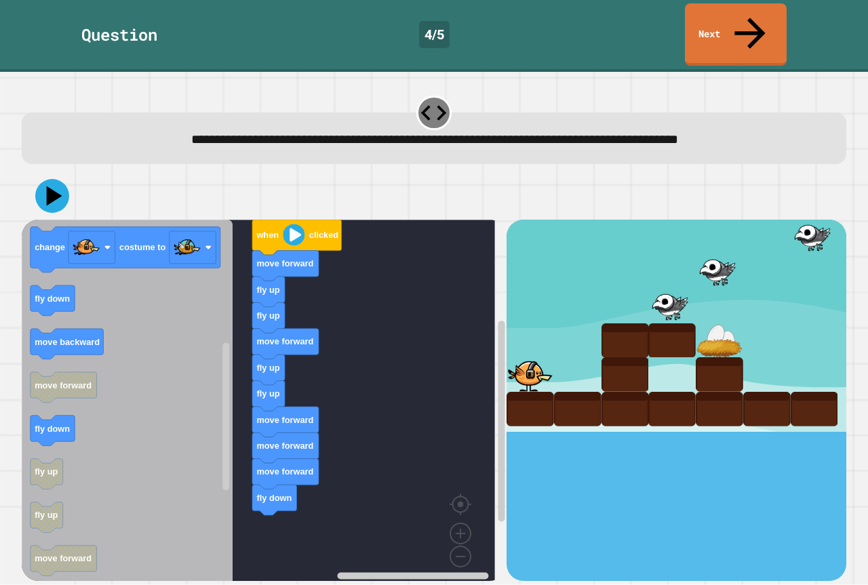
click at [242, 397] on div "when clicked move forward fly up fly up move forward fly up fly up move forward…" at bounding box center [264, 400] width 485 height 361
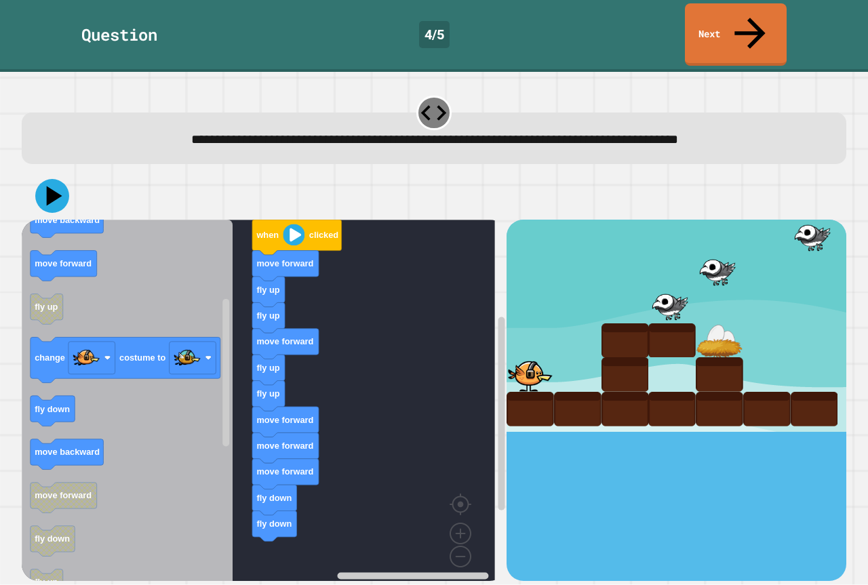
click at [139, 389] on icon "when clicked fly down fly up move forward move backward move forward fly up cha…" at bounding box center [127, 406] width 211 height 372
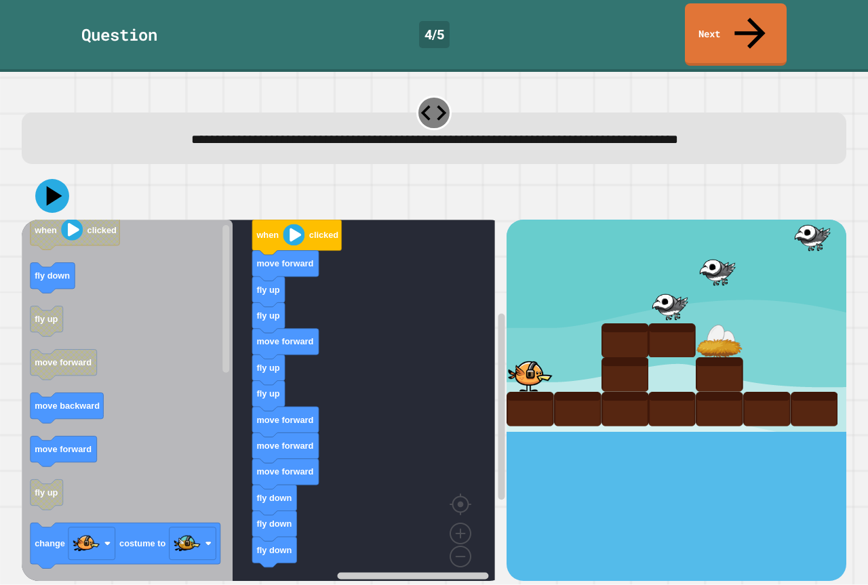
click at [263, 522] on div "when clicked move forward fly up fly up move forward fly up fly up move forward…" at bounding box center [264, 400] width 485 height 361
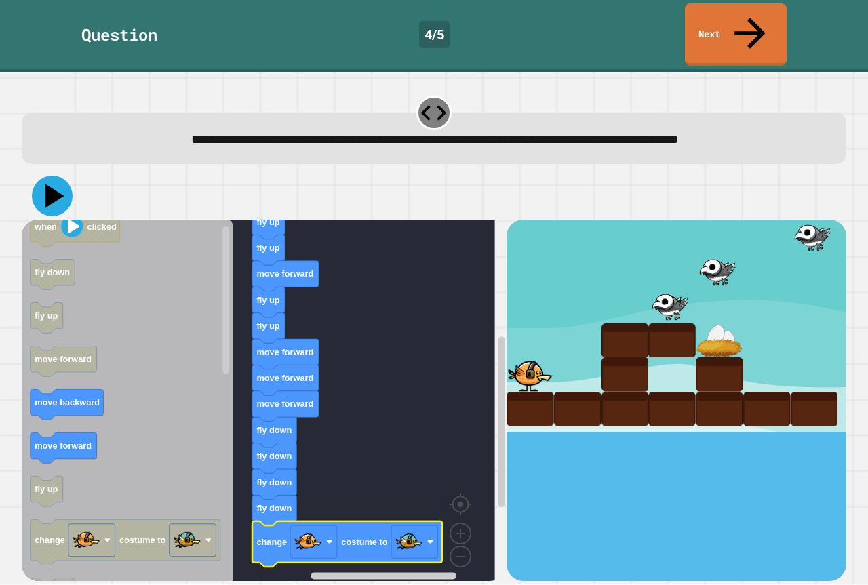
click at [47, 185] on icon at bounding box center [54, 197] width 19 height 24
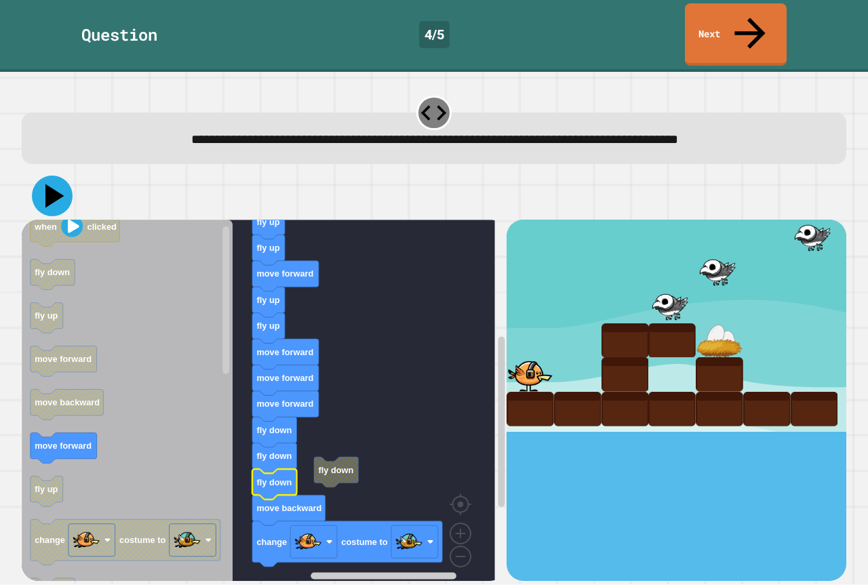
click at [34, 176] on button at bounding box center [52, 196] width 41 height 41
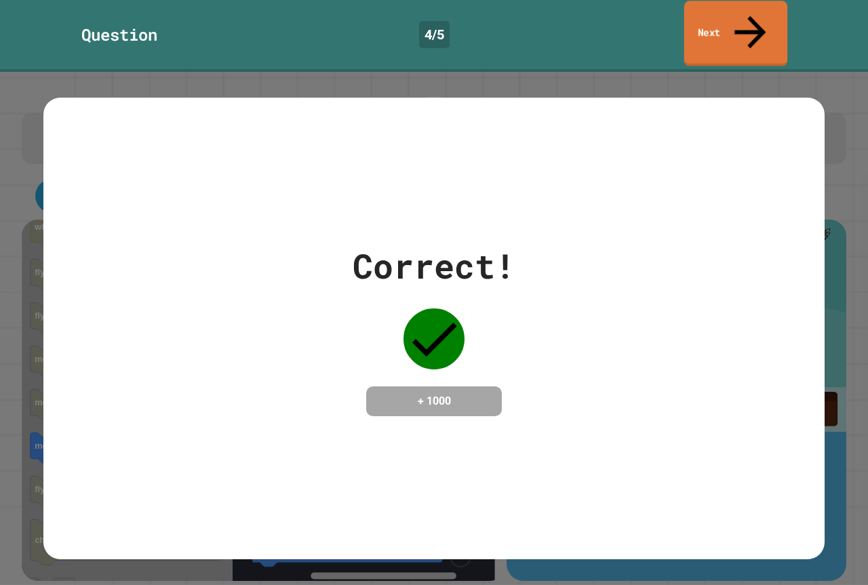
click at [751, 16] on icon at bounding box center [750, 32] width 31 height 33
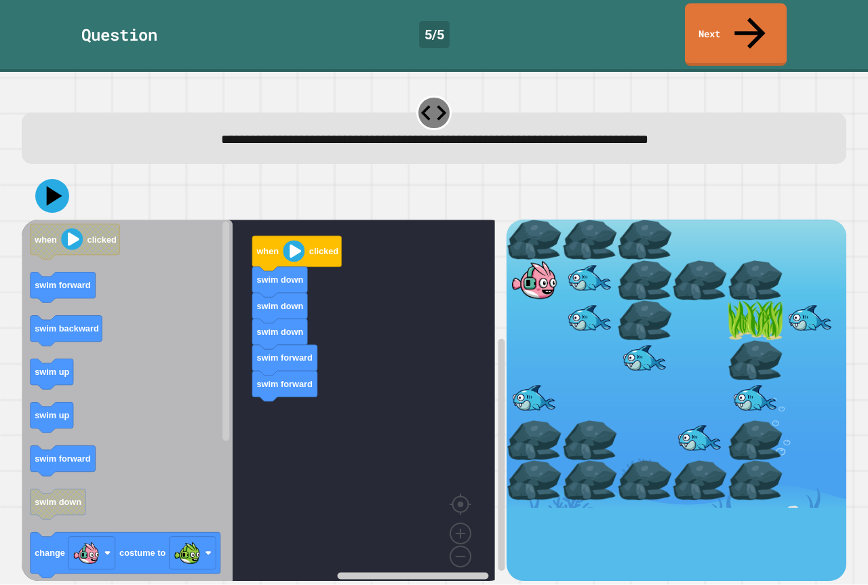
click at [109, 268] on icon "when clicked swim forward swim backward swim up swim up swim forward swim down …" at bounding box center [127, 406] width 211 height 372
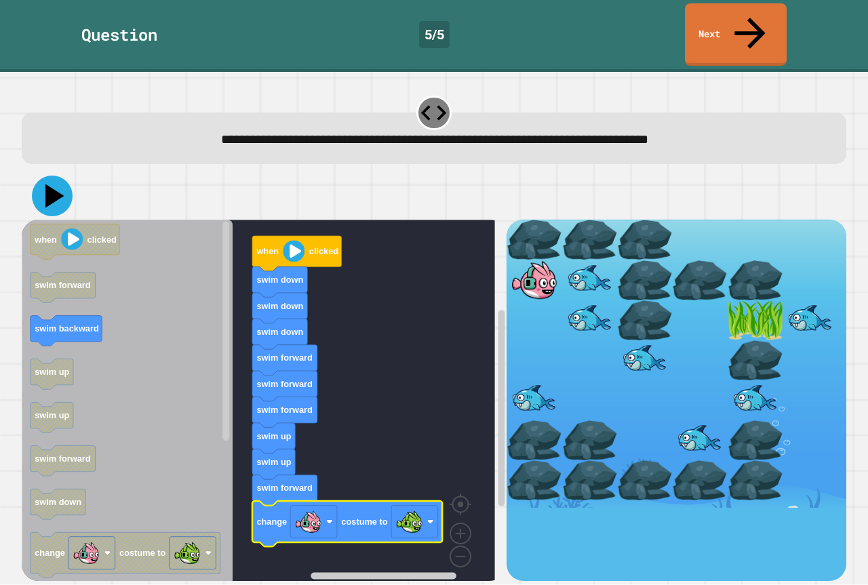
drag, startPoint x: 42, startPoint y: 172, endPoint x: 43, endPoint y: 190, distance: 18.4
click at [42, 176] on icon at bounding box center [52, 196] width 41 height 41
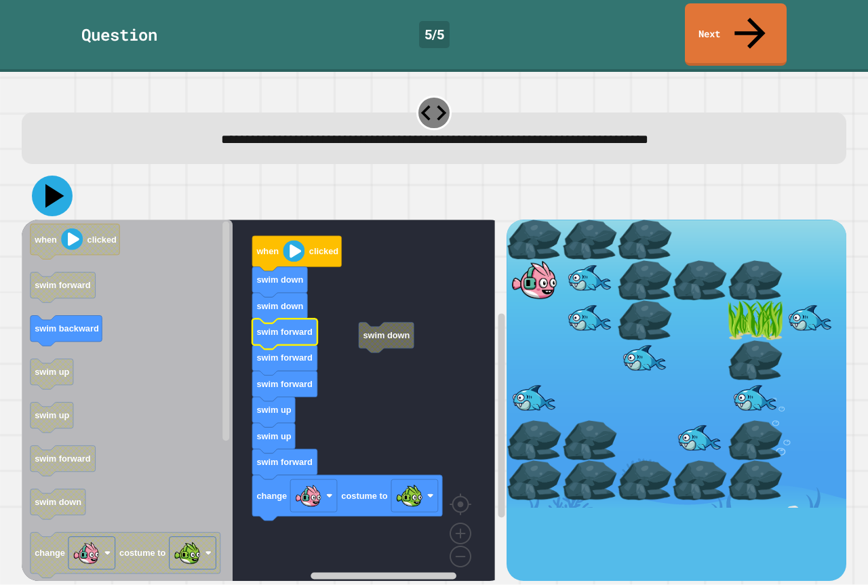
drag, startPoint x: 42, startPoint y: 158, endPoint x: 55, endPoint y: 169, distance: 16.8
click at [43, 176] on icon at bounding box center [52, 196] width 41 height 41
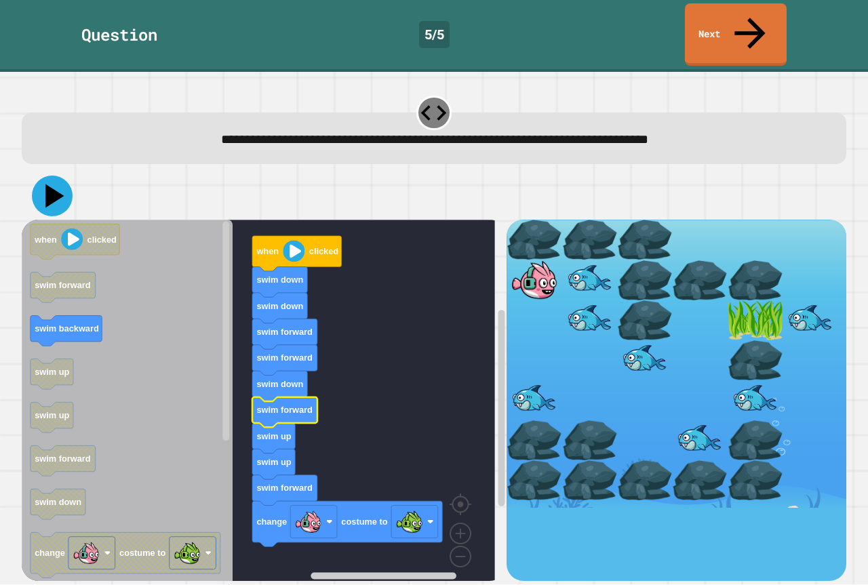
click at [64, 176] on icon at bounding box center [52, 196] width 41 height 41
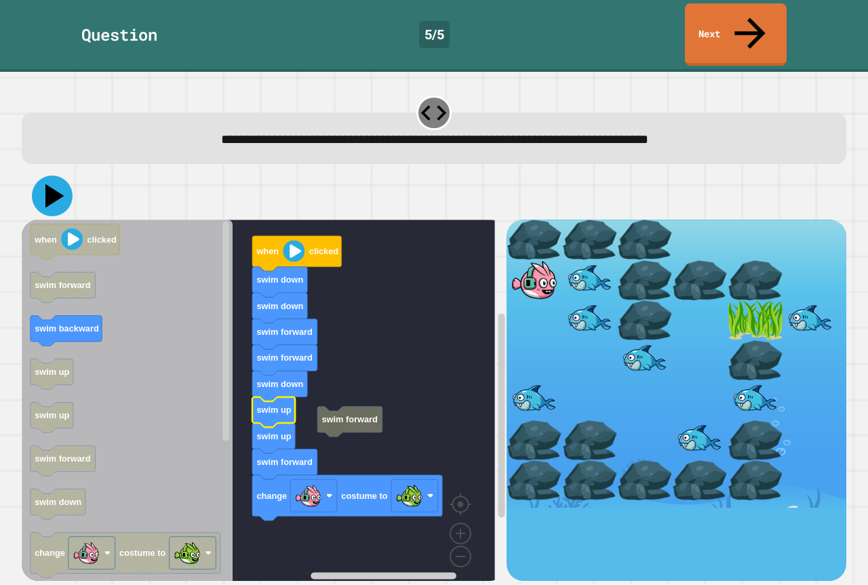
click at [52, 185] on icon at bounding box center [54, 197] width 19 height 24
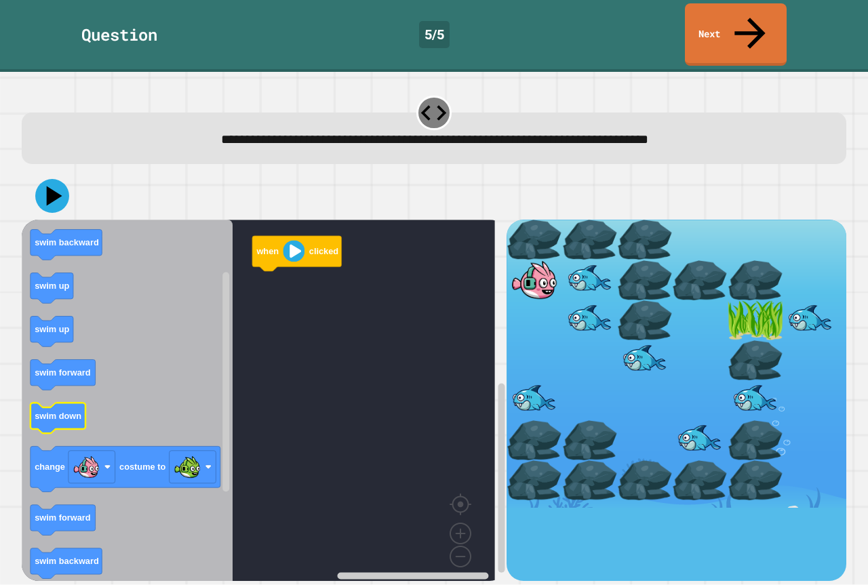
click at [73, 403] on icon "Blockly Workspace" at bounding box center [127, 406] width 211 height 372
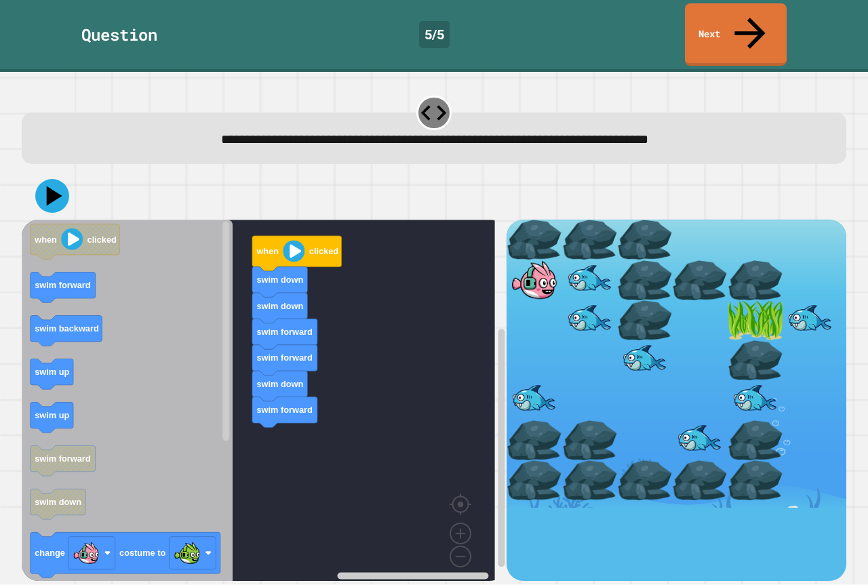
click at [200, 357] on icon "when clicked swim forward swim backward swim up swim up swim forward swim down …" at bounding box center [127, 406] width 211 height 372
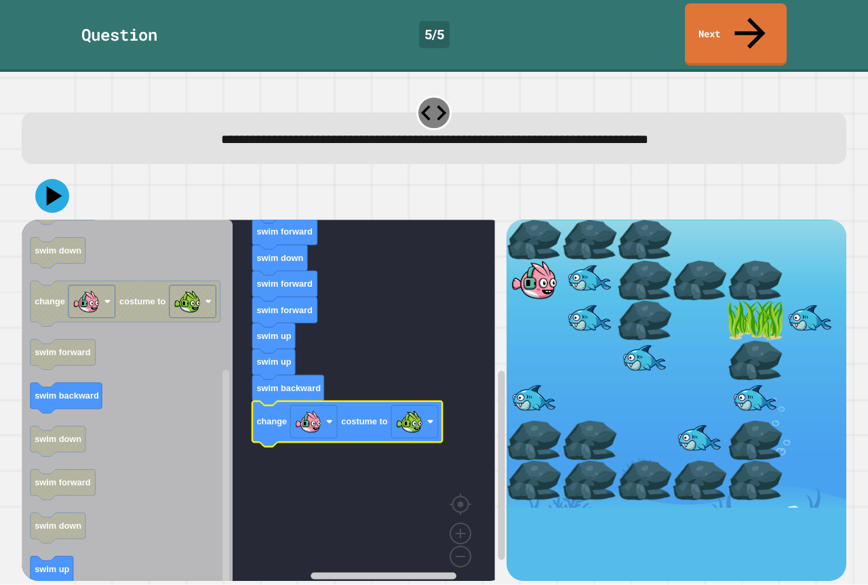
drag, startPoint x: 43, startPoint y: 561, endPoint x: 58, endPoint y: 527, distance: 36.8
click at [48, 554] on div "when clicked swim down swim down swim forward swim forward swim down swim forwa…" at bounding box center [435, 376] width 834 height 417
click at [58, 557] on g "swim up" at bounding box center [52, 572] width 43 height 31
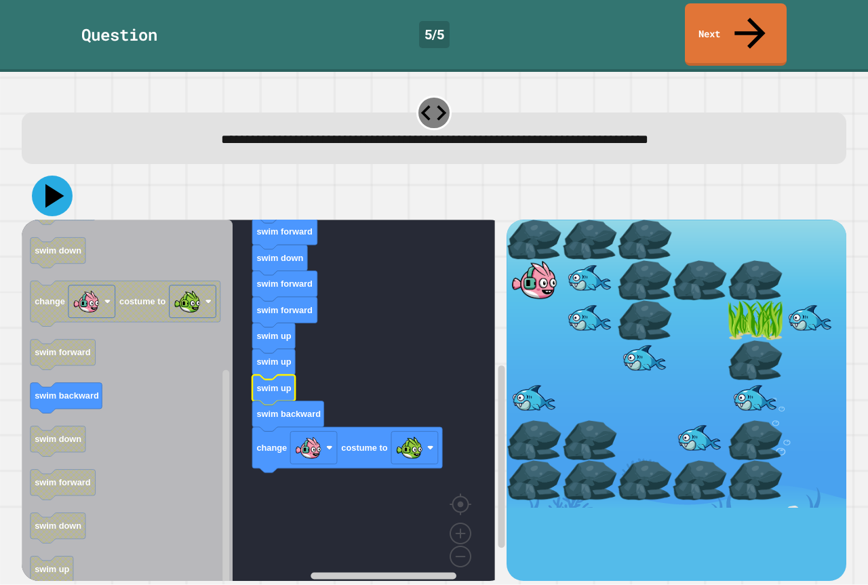
click at [40, 176] on icon at bounding box center [52, 196] width 41 height 41
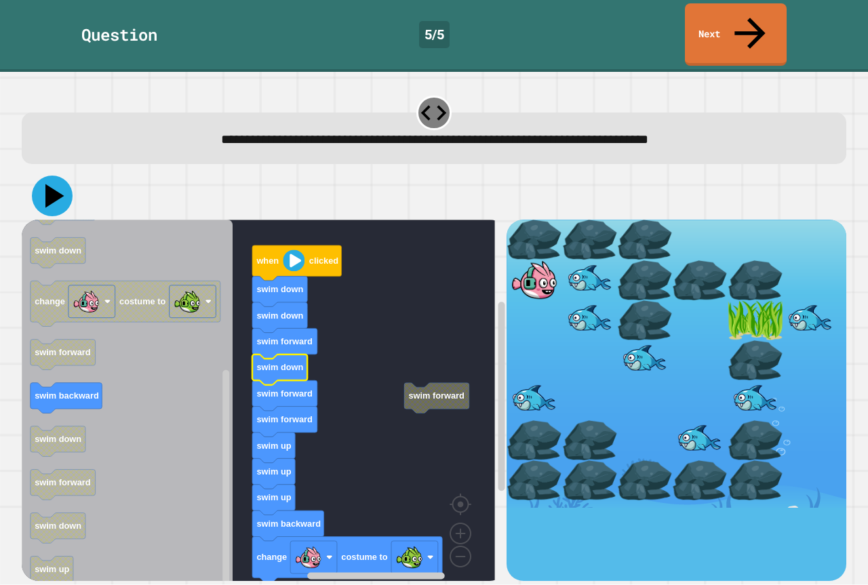
click at [45, 176] on icon at bounding box center [52, 196] width 41 height 41
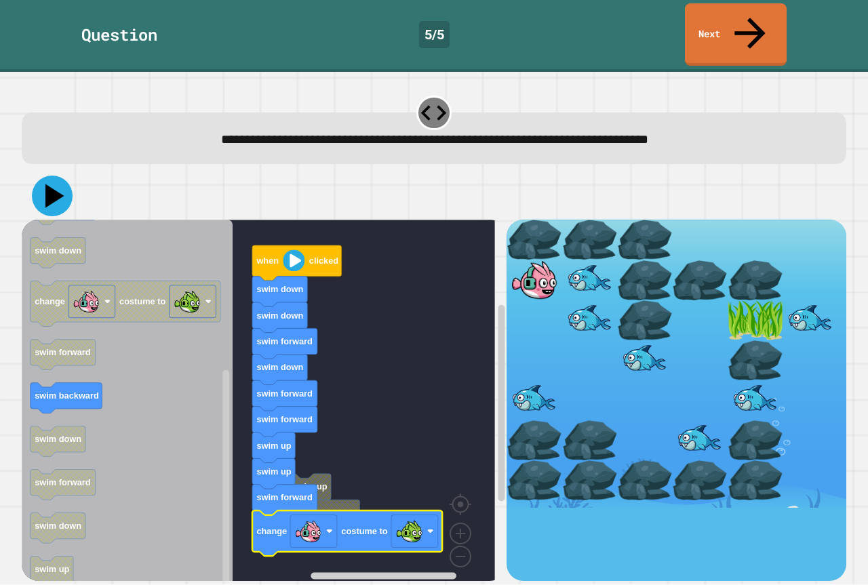
click at [59, 176] on icon at bounding box center [52, 196] width 41 height 41
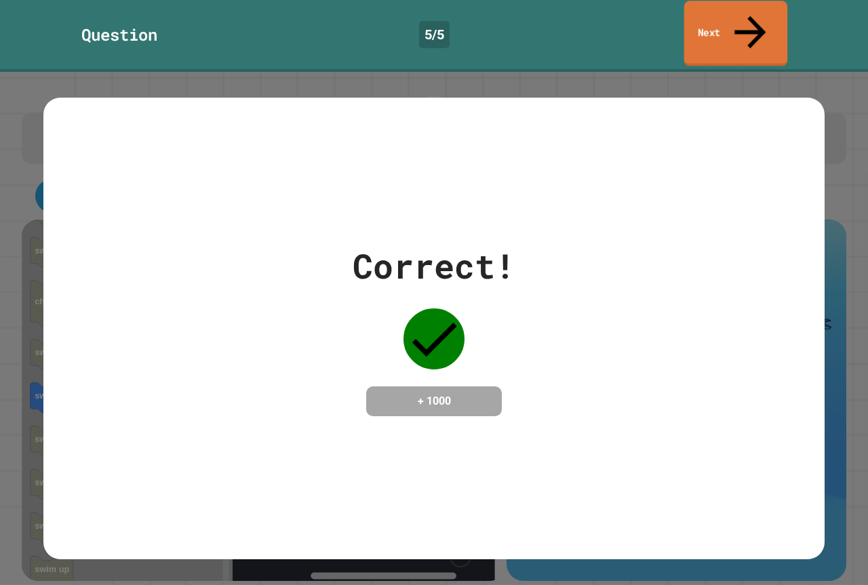
click at [734, 23] on link "Next" at bounding box center [735, 34] width 103 height 66
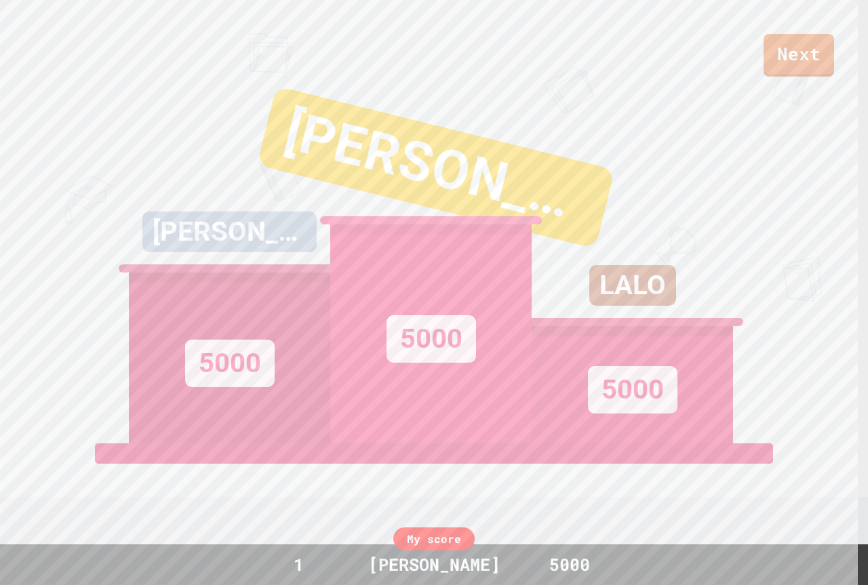
click at [507, 269] on div "5000" at bounding box center [430, 334] width 201 height 219
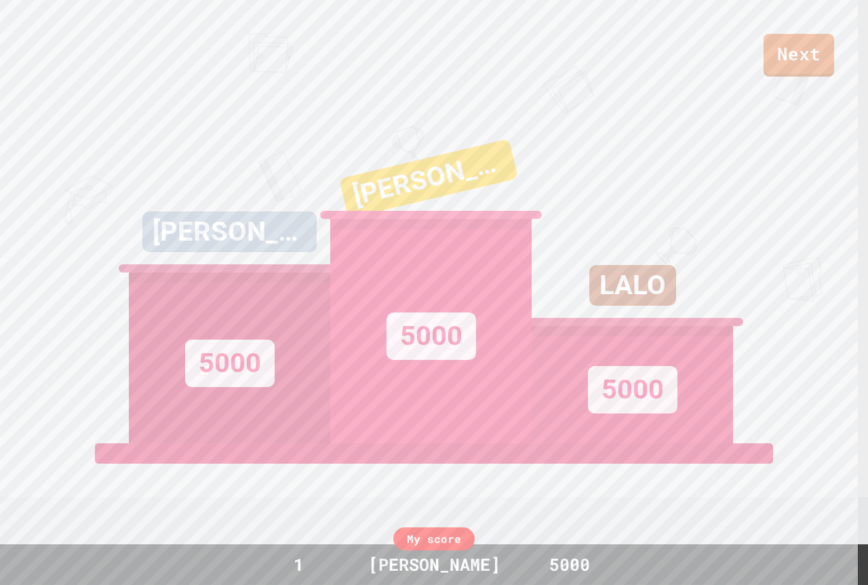
click at [418, 347] on div "5000" at bounding box center [432, 336] width 90 height 47
click at [611, 389] on div "5000" at bounding box center [633, 389] width 90 height 47
